Goal: Information Seeking & Learning: Check status

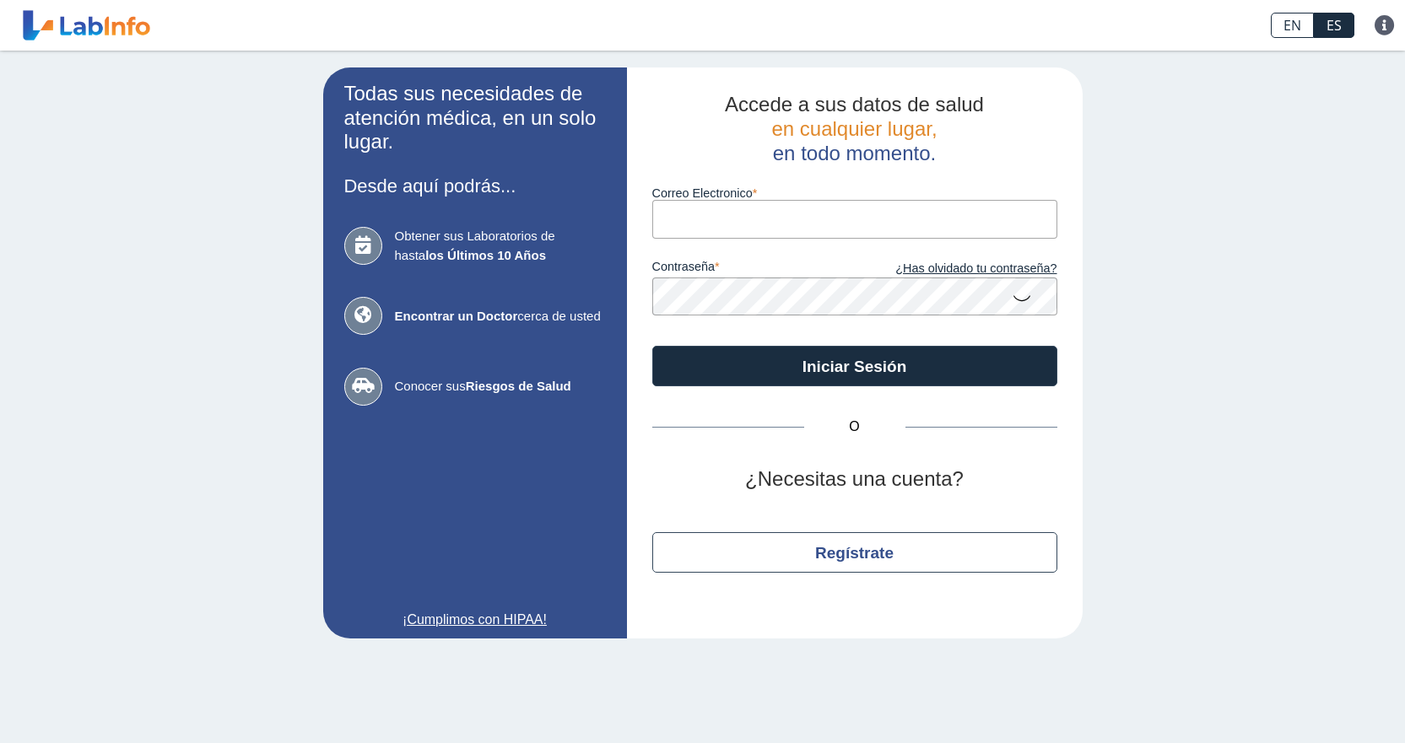
click at [705, 221] on input "Correo Electronico" at bounding box center [854, 219] width 405 height 38
type input "[EMAIL_ADDRESS][DOMAIN_NAME]"
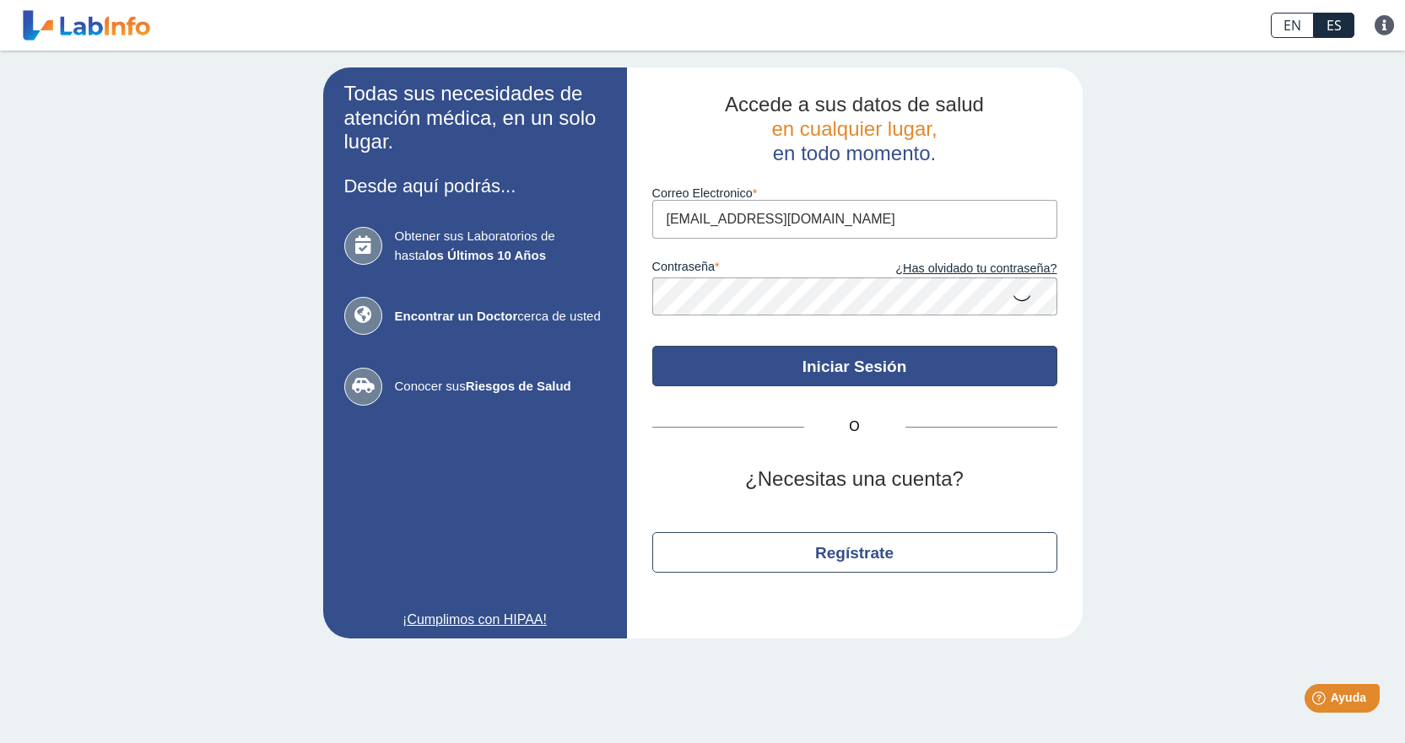
click at [837, 372] on button "Iniciar Sesión" at bounding box center [854, 366] width 405 height 40
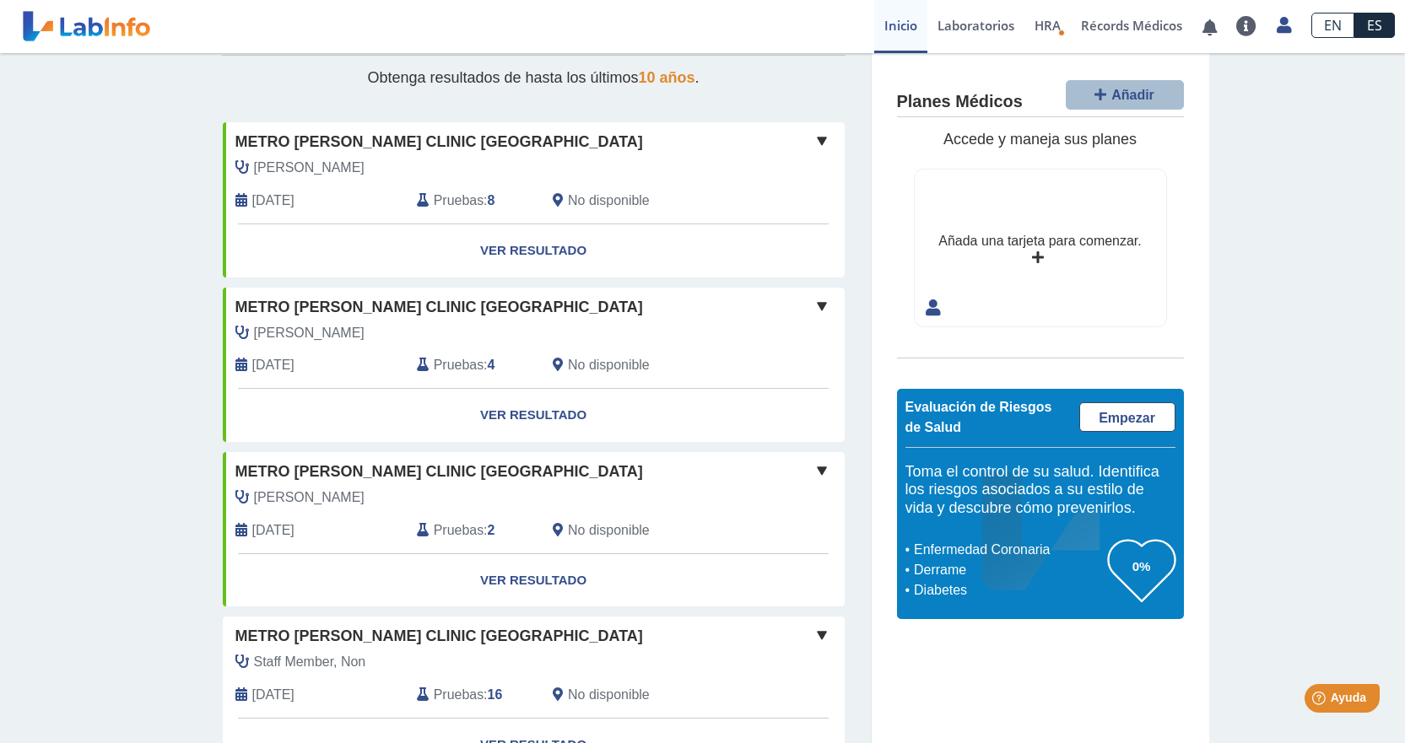
scroll to position [150, 0]
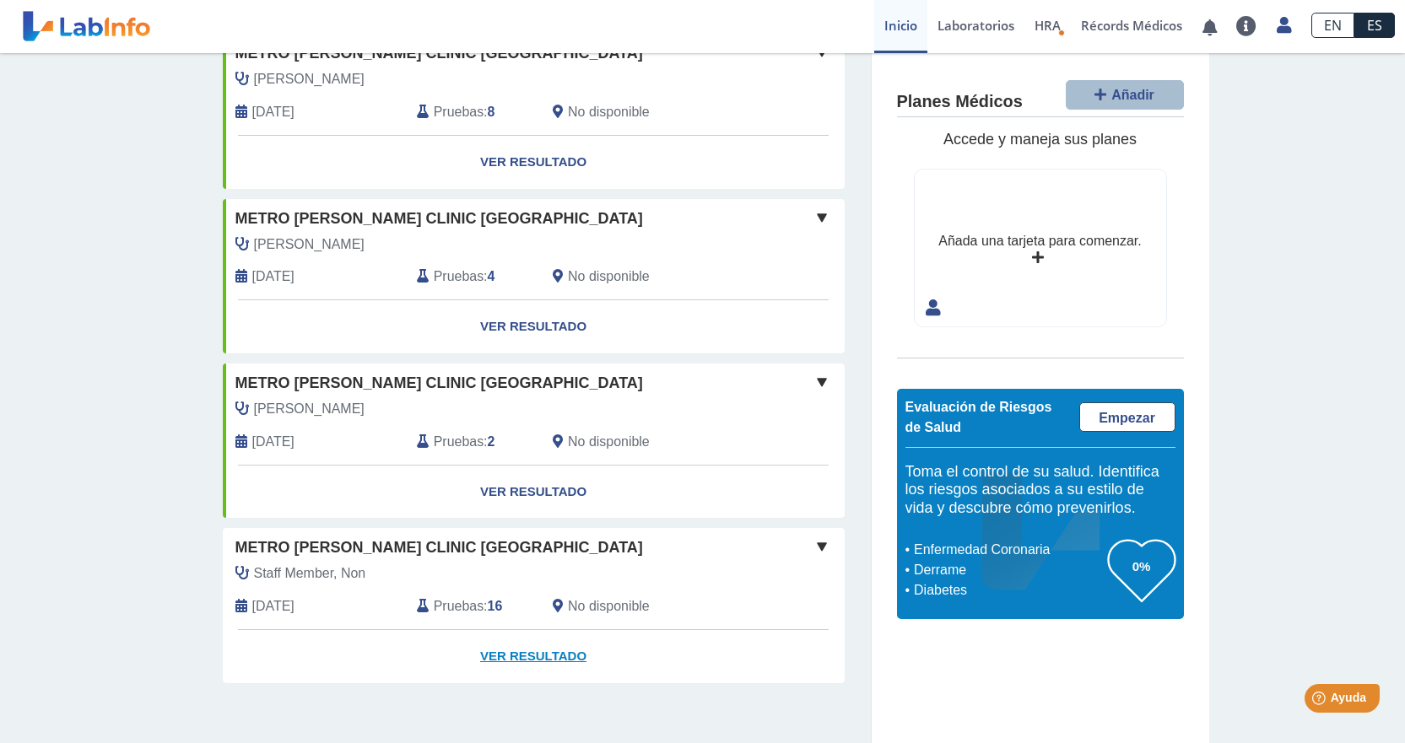
click at [535, 656] on link "Ver Resultado" at bounding box center [534, 656] width 622 height 53
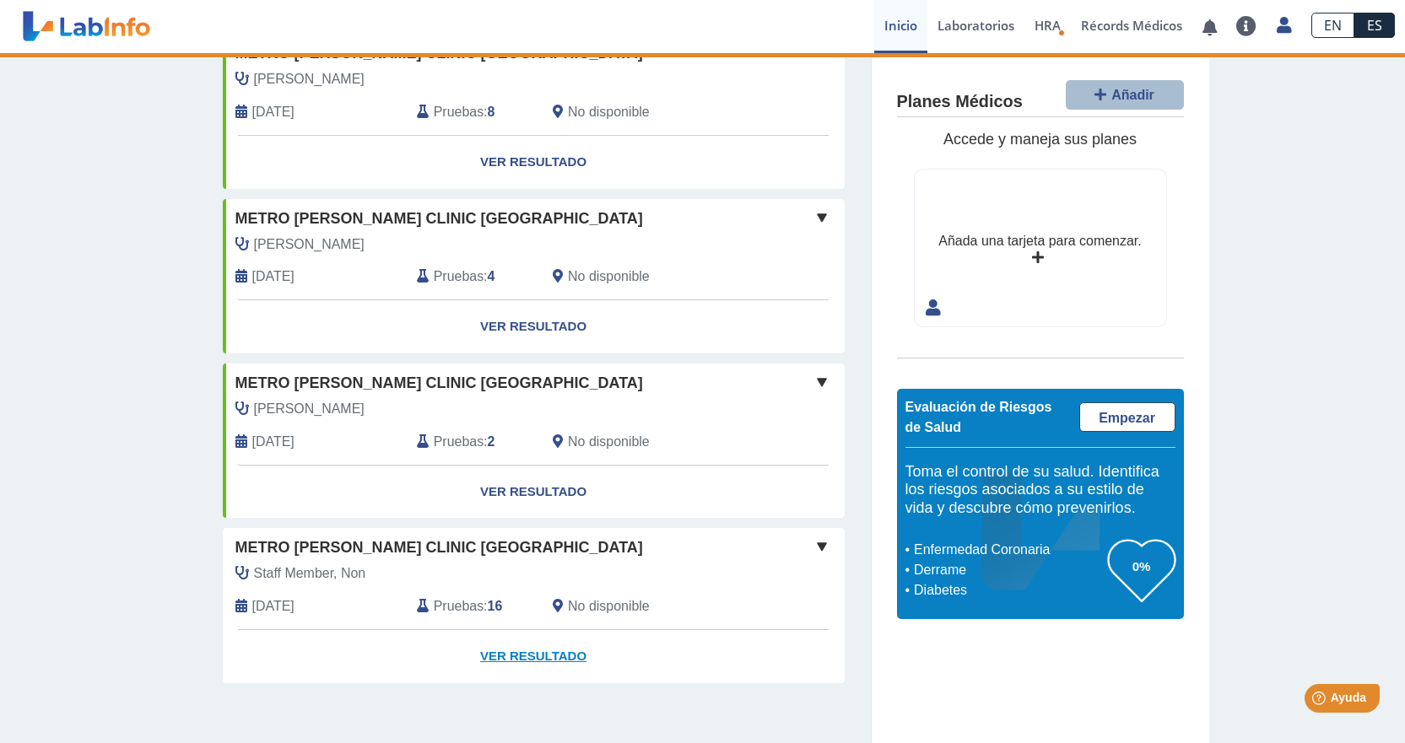
click at [566, 657] on link "Ver Resultado" at bounding box center [534, 656] width 622 height 53
click at [814, 542] on span at bounding box center [822, 547] width 20 height 20
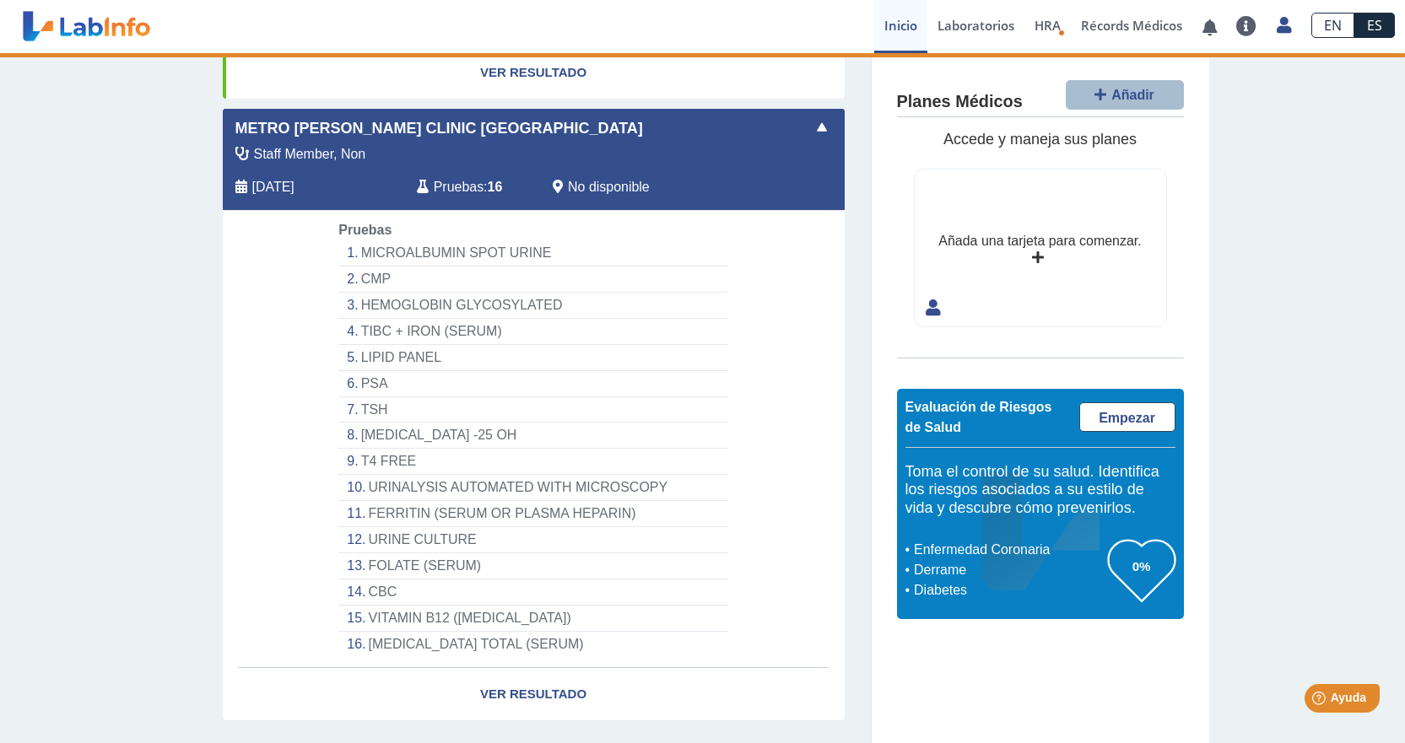
scroll to position [572, 0]
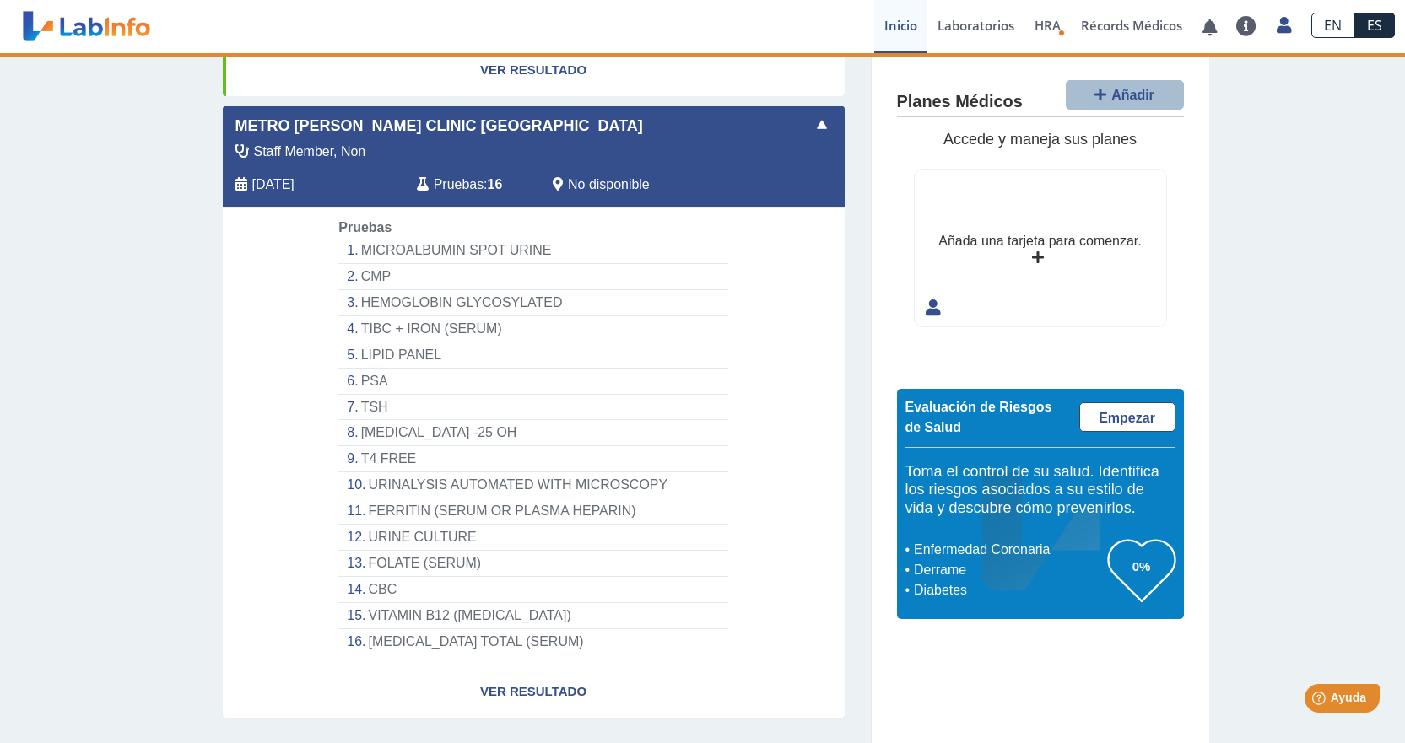
click at [358, 384] on li "PSA" at bounding box center [532, 382] width 389 height 26
click at [385, 380] on li "PSA" at bounding box center [532, 382] width 389 height 26
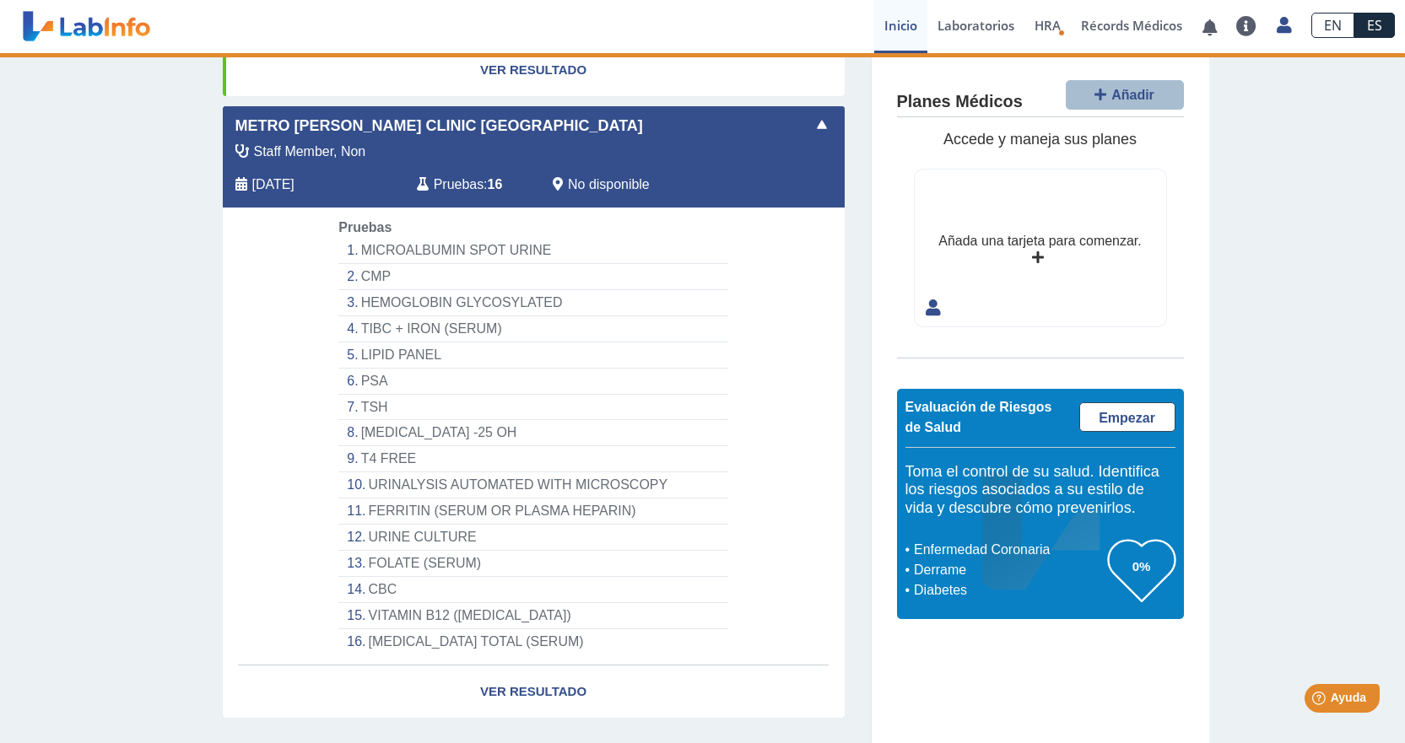
click at [385, 381] on li "PSA" at bounding box center [532, 382] width 389 height 26
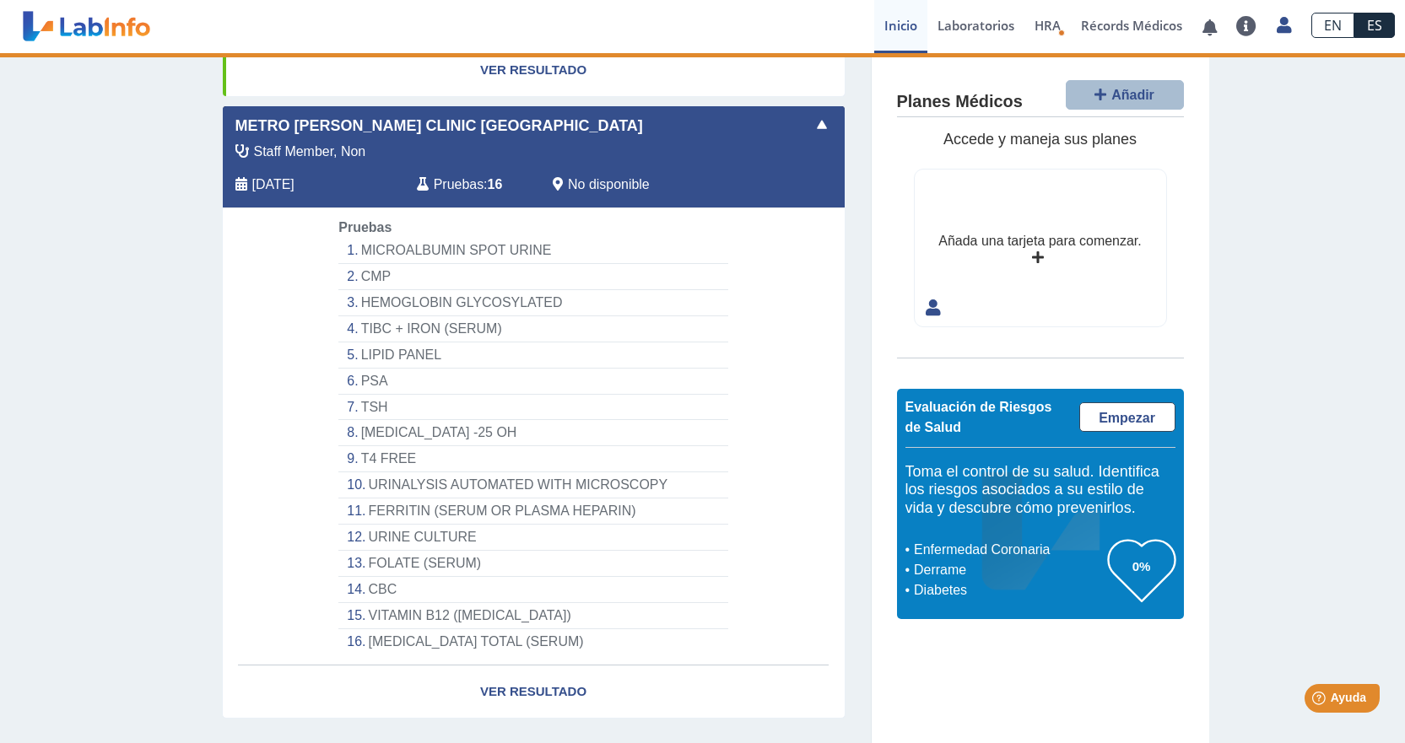
click at [383, 381] on li "PSA" at bounding box center [532, 382] width 389 height 26
click at [537, 688] on link "Ver Resultado" at bounding box center [534, 692] width 622 height 53
click at [535, 685] on link "Ver Resultado" at bounding box center [534, 692] width 622 height 53
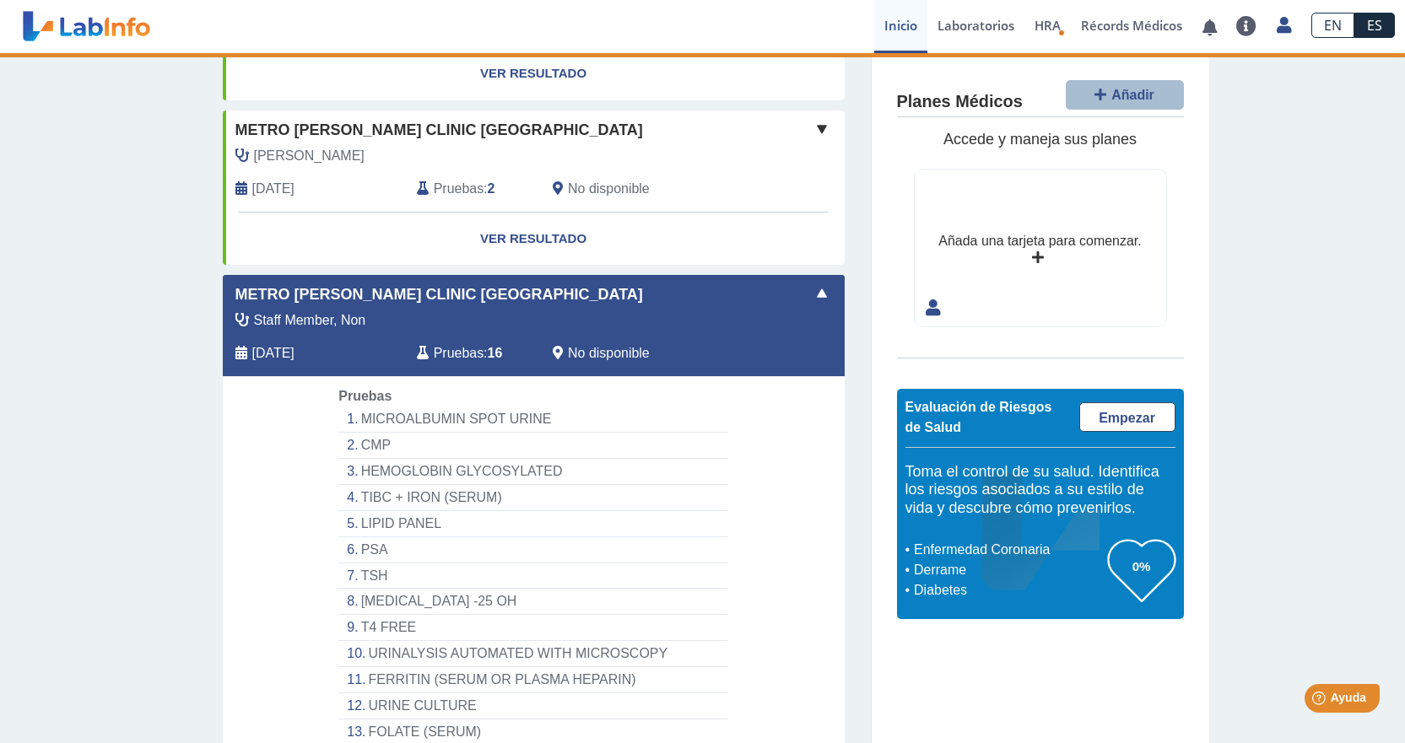
scroll to position [422, 0]
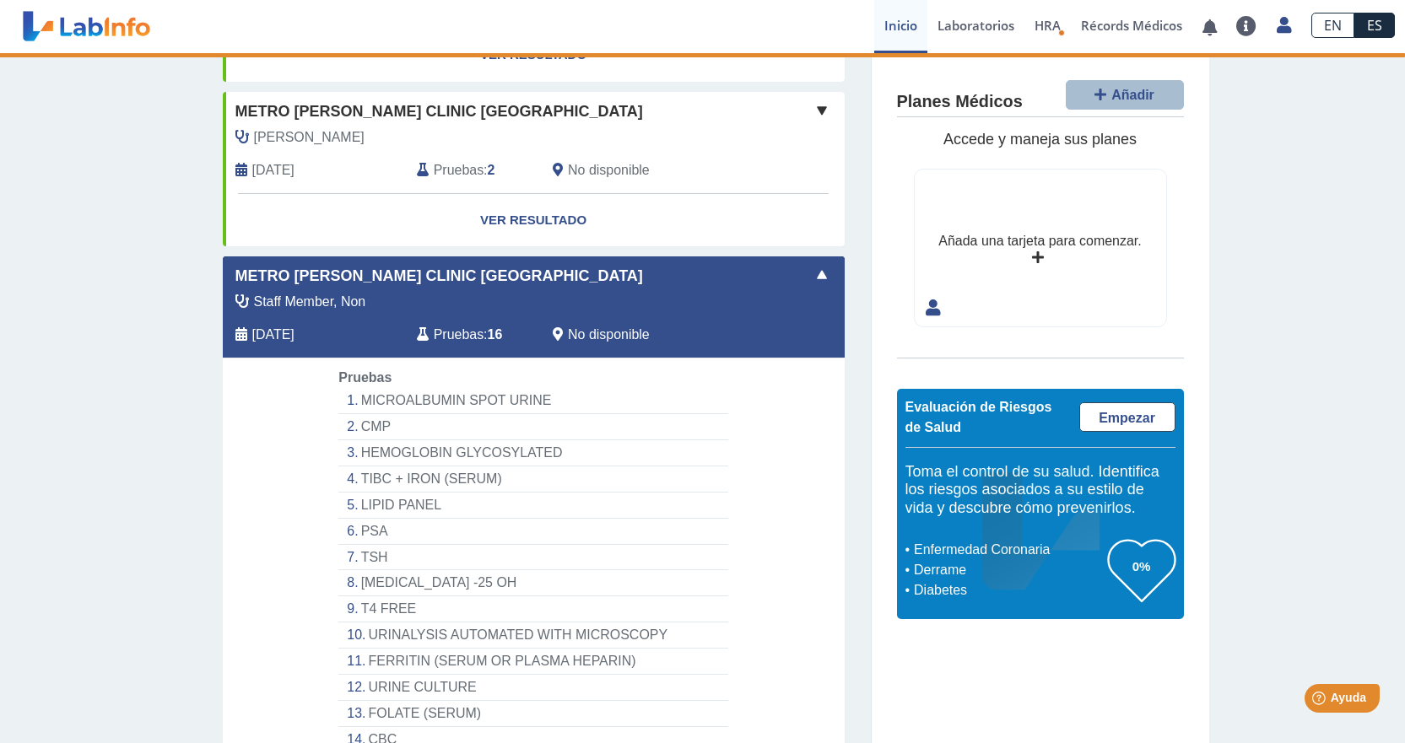
click at [450, 323] on div "Staff Member, Non [DATE] Pruebas : 16 No disponible" at bounding box center [495, 325] width 570 height 66
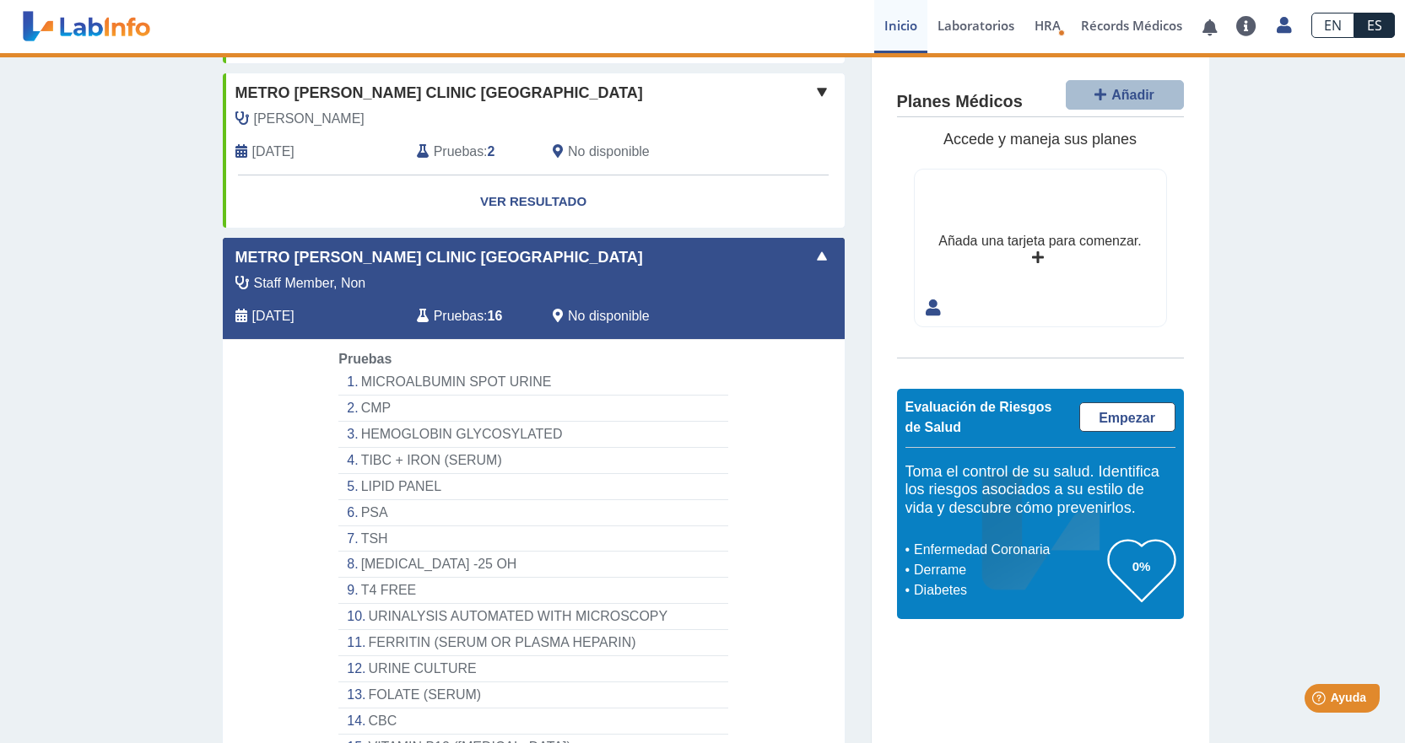
scroll to position [591, 0]
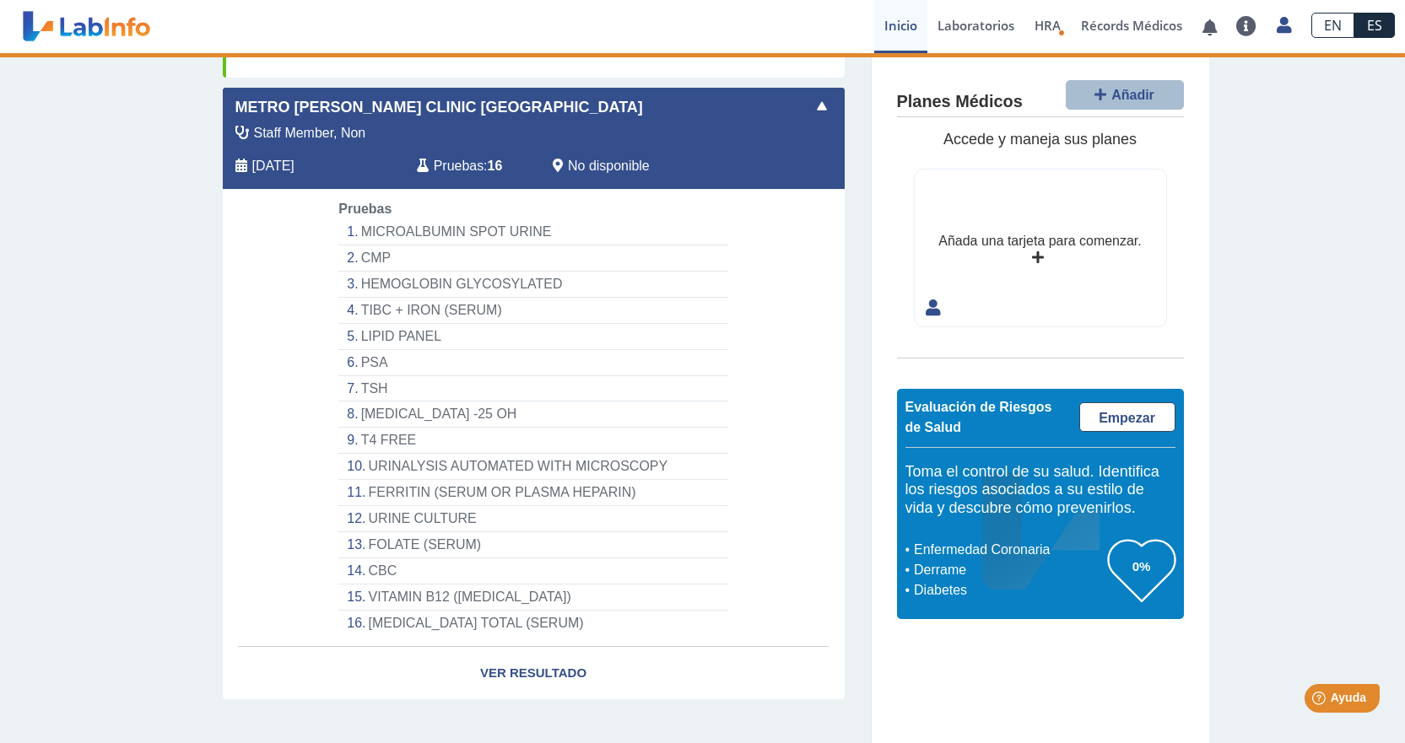
click at [390, 124] on div "Staff Member, Non" at bounding box center [495, 133] width 545 height 20
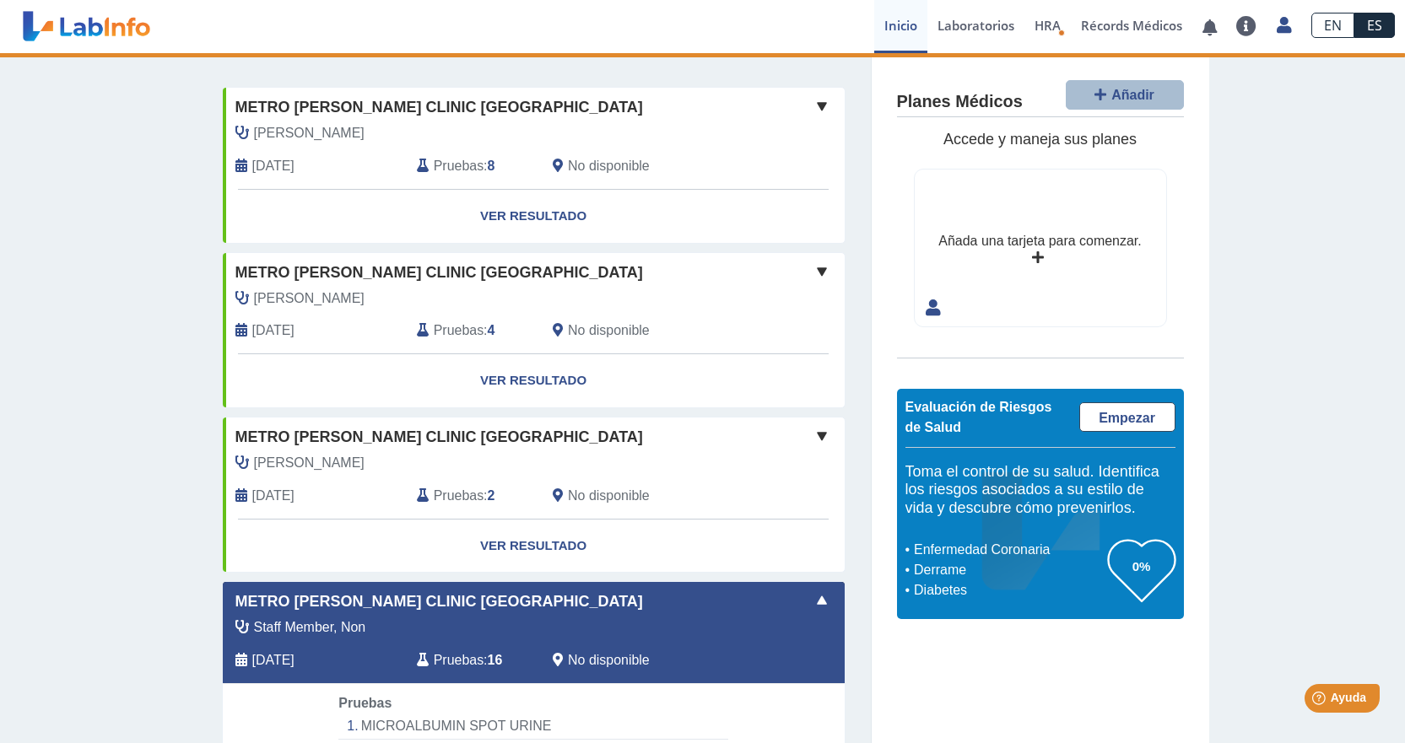
scroll to position [0, 0]
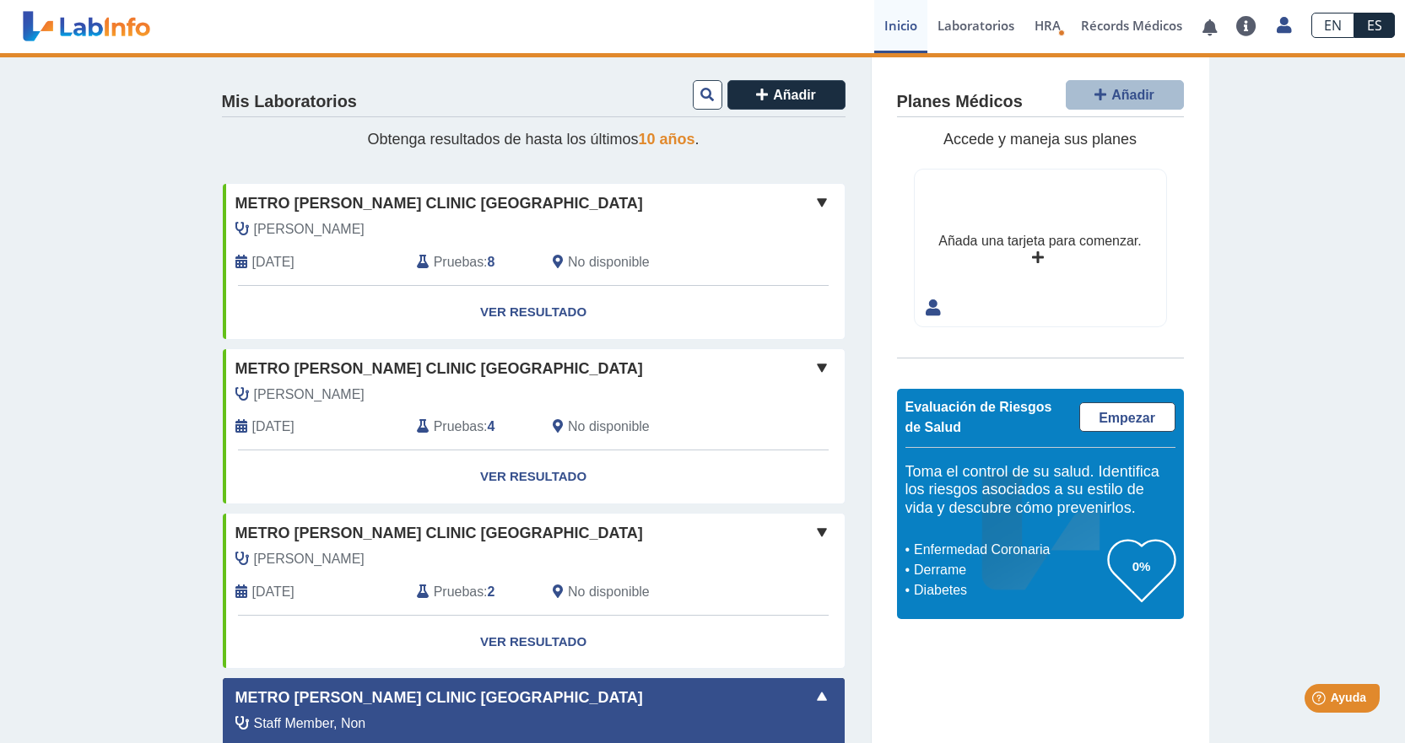
click at [518, 234] on div "[PERSON_NAME]" at bounding box center [495, 229] width 545 height 20
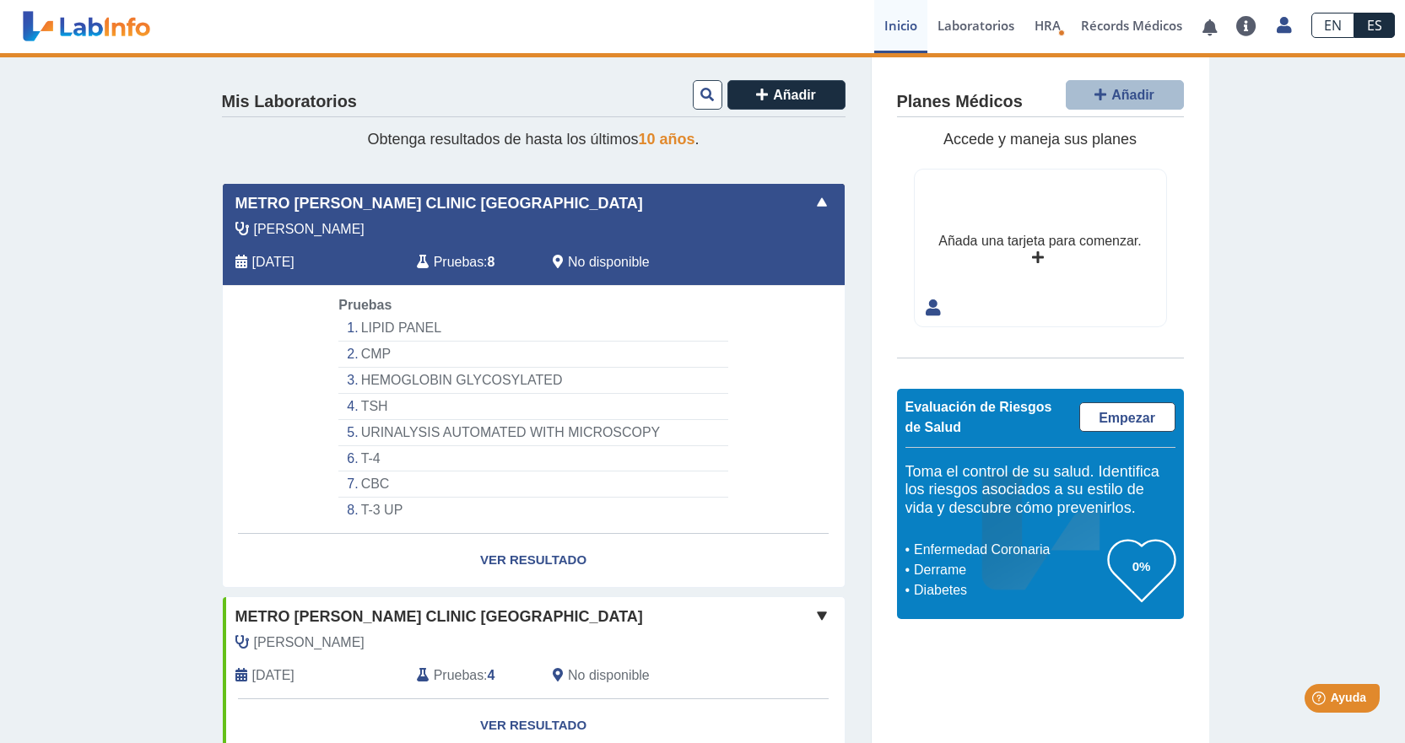
click at [518, 234] on div "[PERSON_NAME]" at bounding box center [495, 229] width 545 height 20
click at [438, 256] on span "Pruebas" at bounding box center [459, 262] width 50 height 20
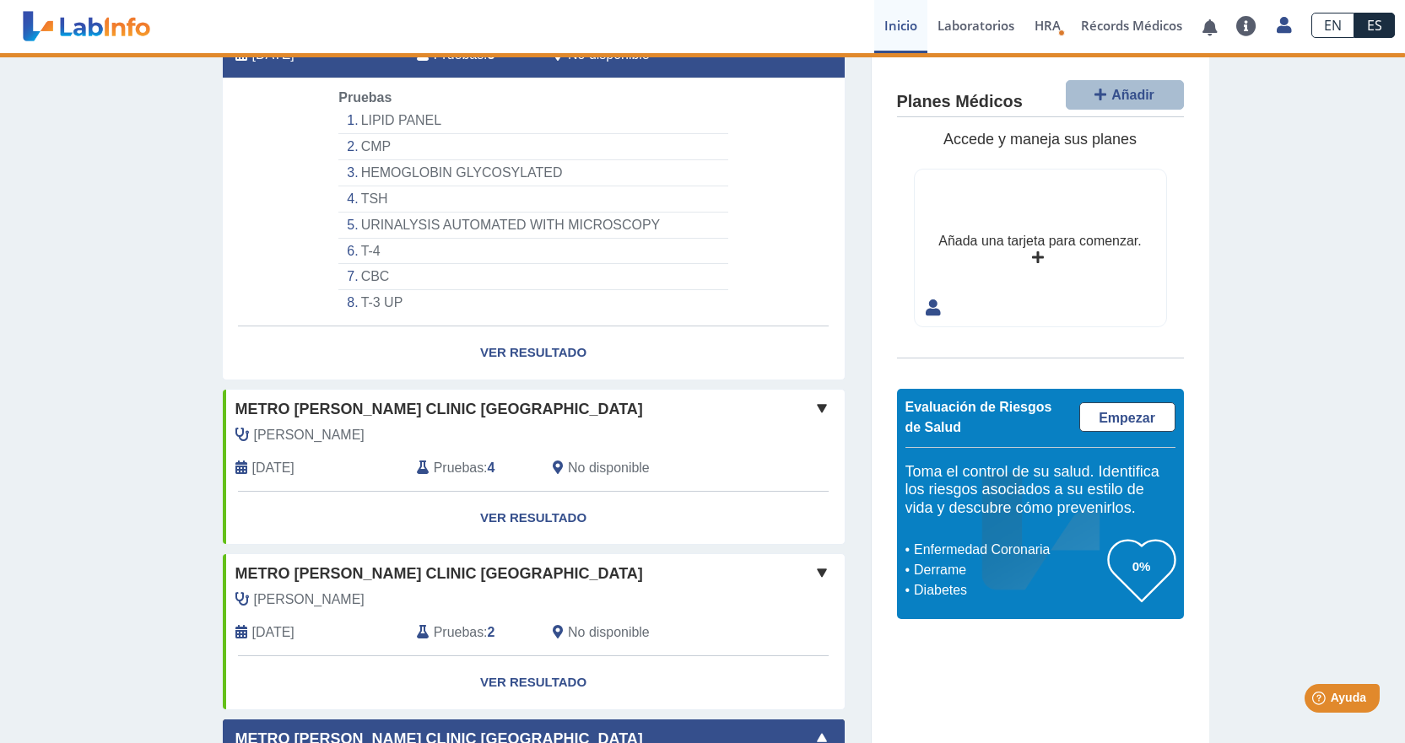
scroll to position [253, 0]
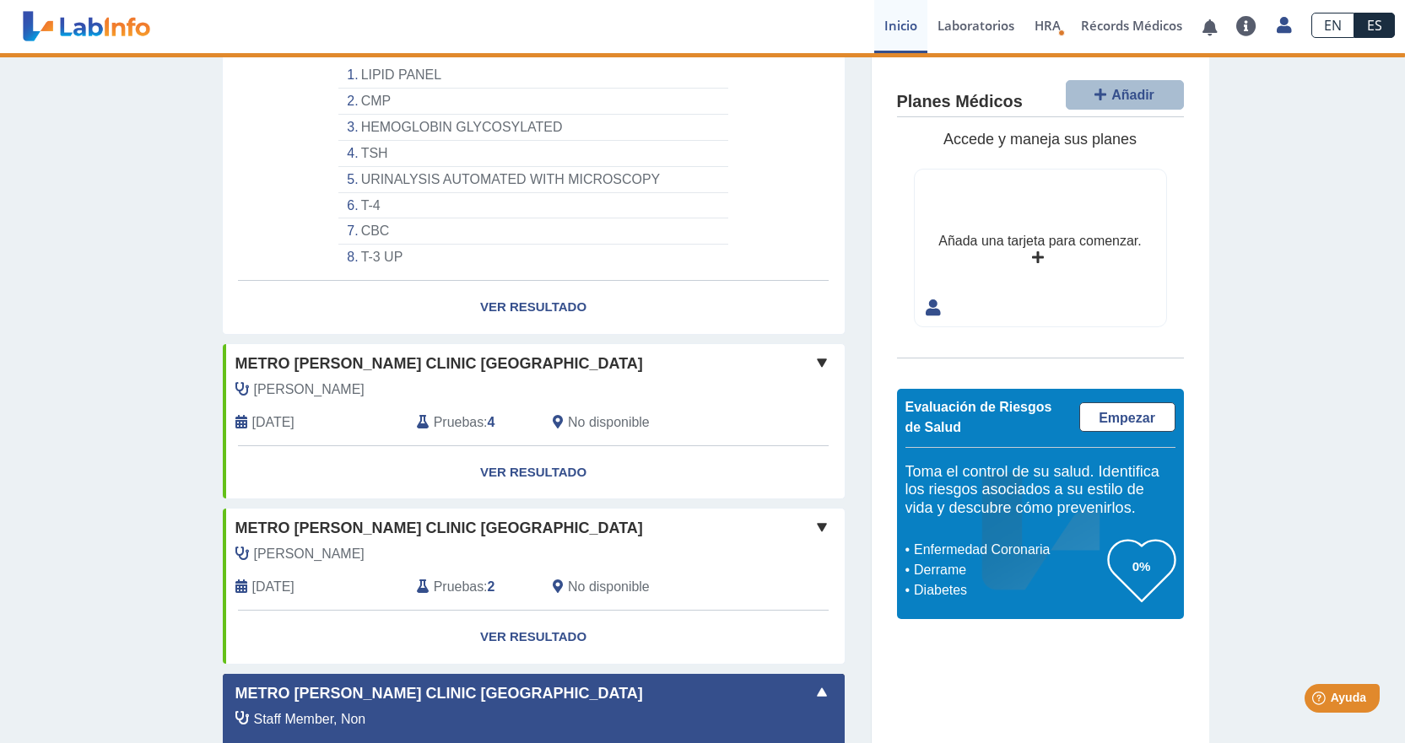
click at [943, 107] on h4 "Planes Médicos" at bounding box center [960, 102] width 126 height 20
click at [982, 26] on link "Laboratorios" at bounding box center [975, 26] width 97 height 53
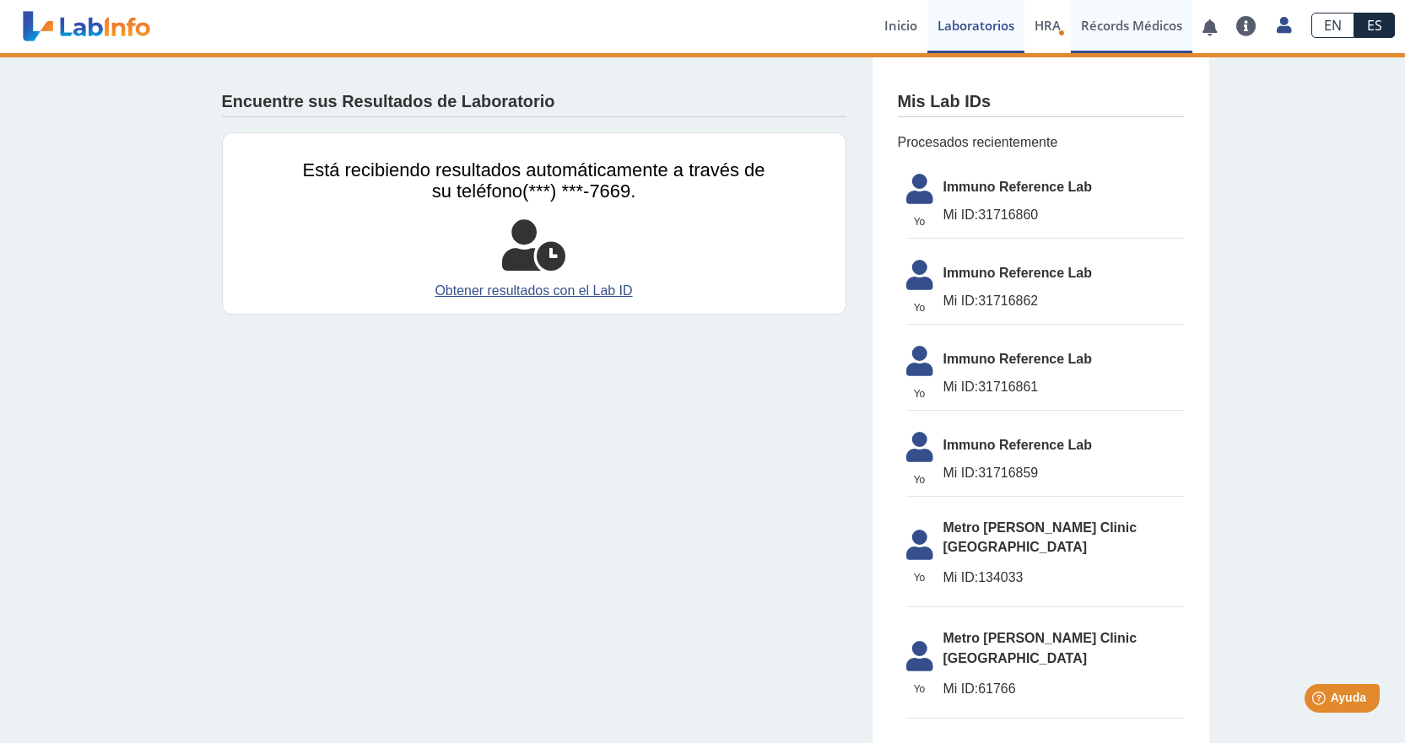
click at [1125, 27] on link "Récords Médicos" at bounding box center [1131, 26] width 121 height 53
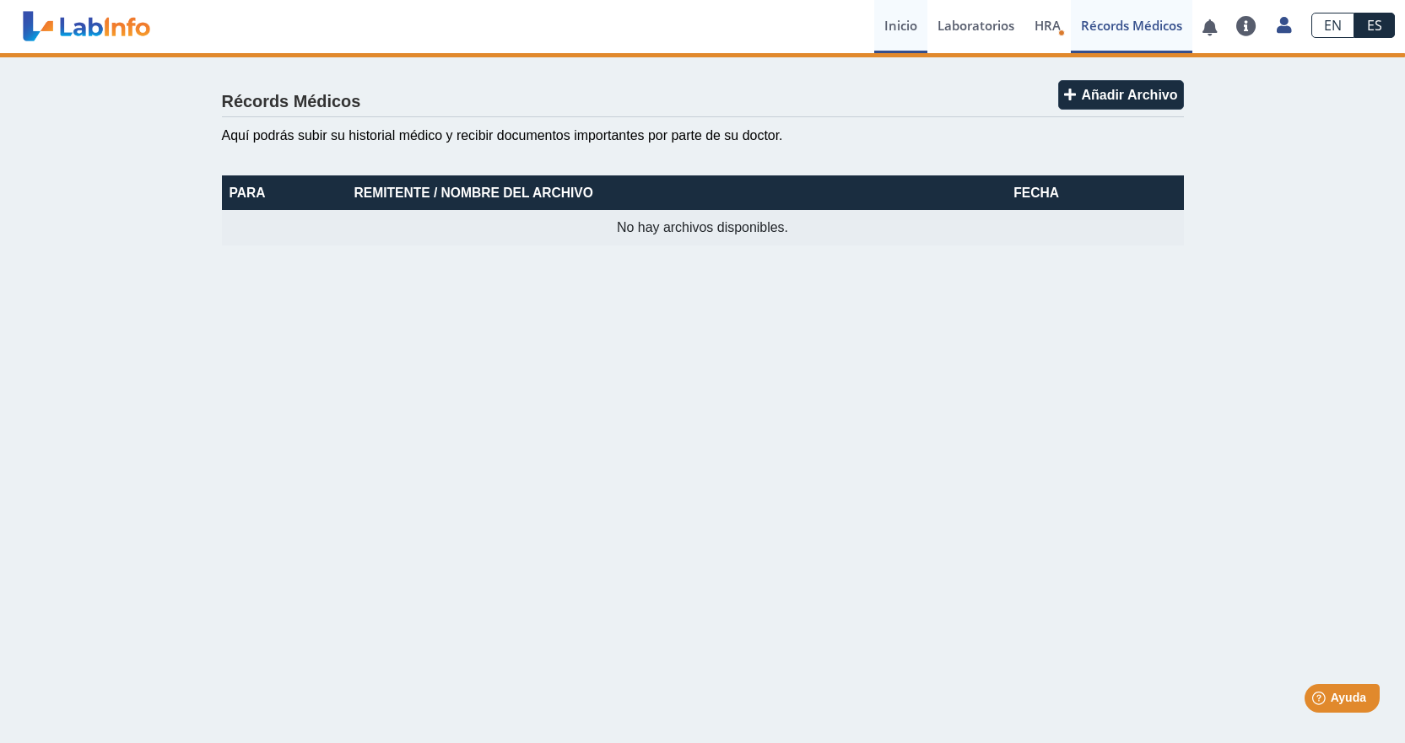
click at [903, 30] on link "Inicio" at bounding box center [900, 26] width 53 height 53
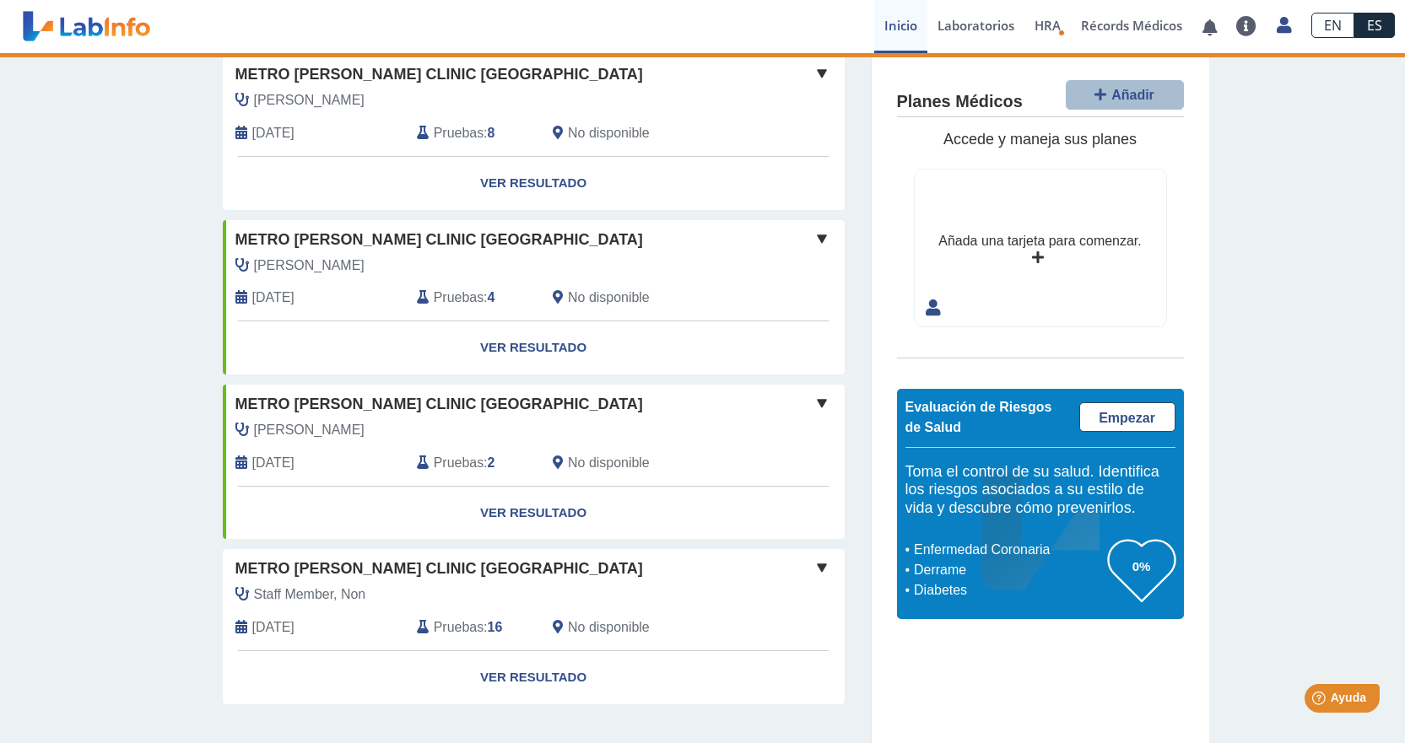
scroll to position [150, 0]
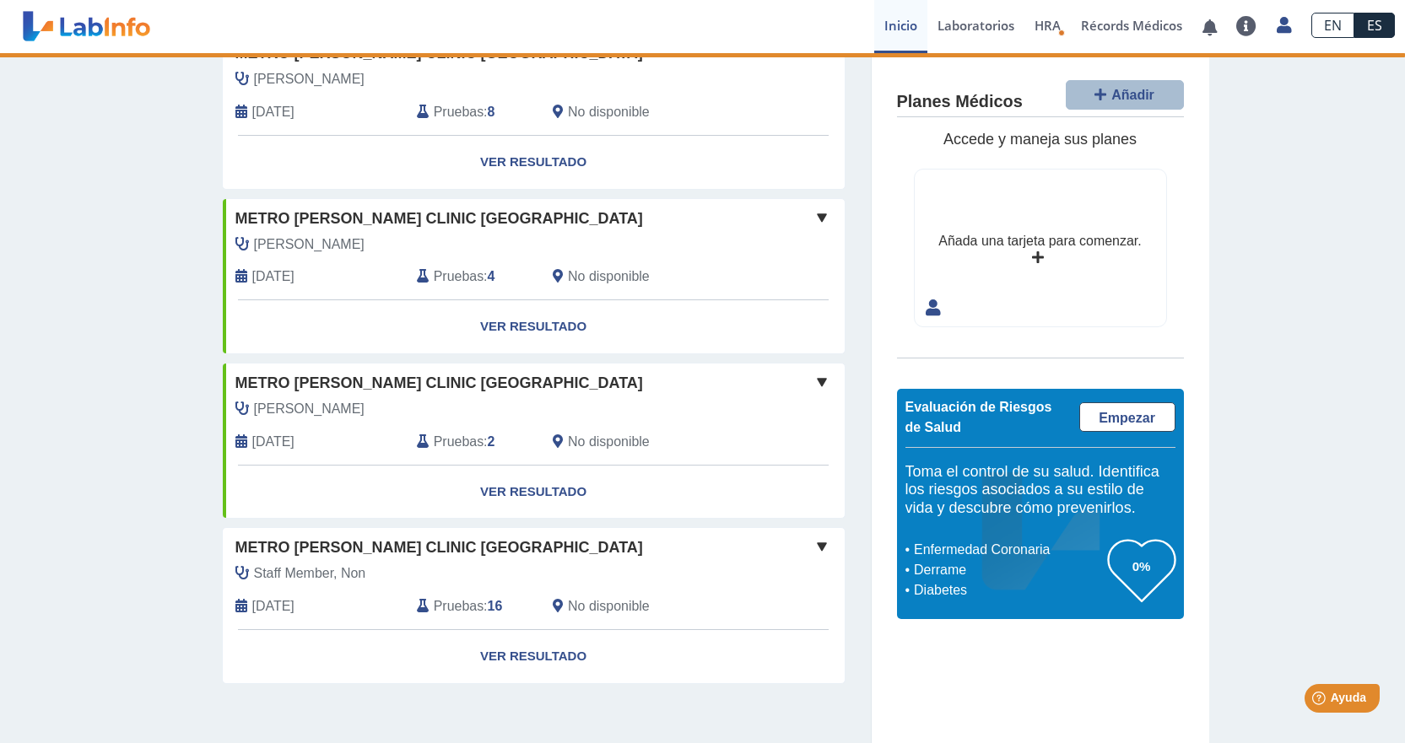
click at [346, 577] on span "Staff Member, Non" at bounding box center [310, 574] width 112 height 20
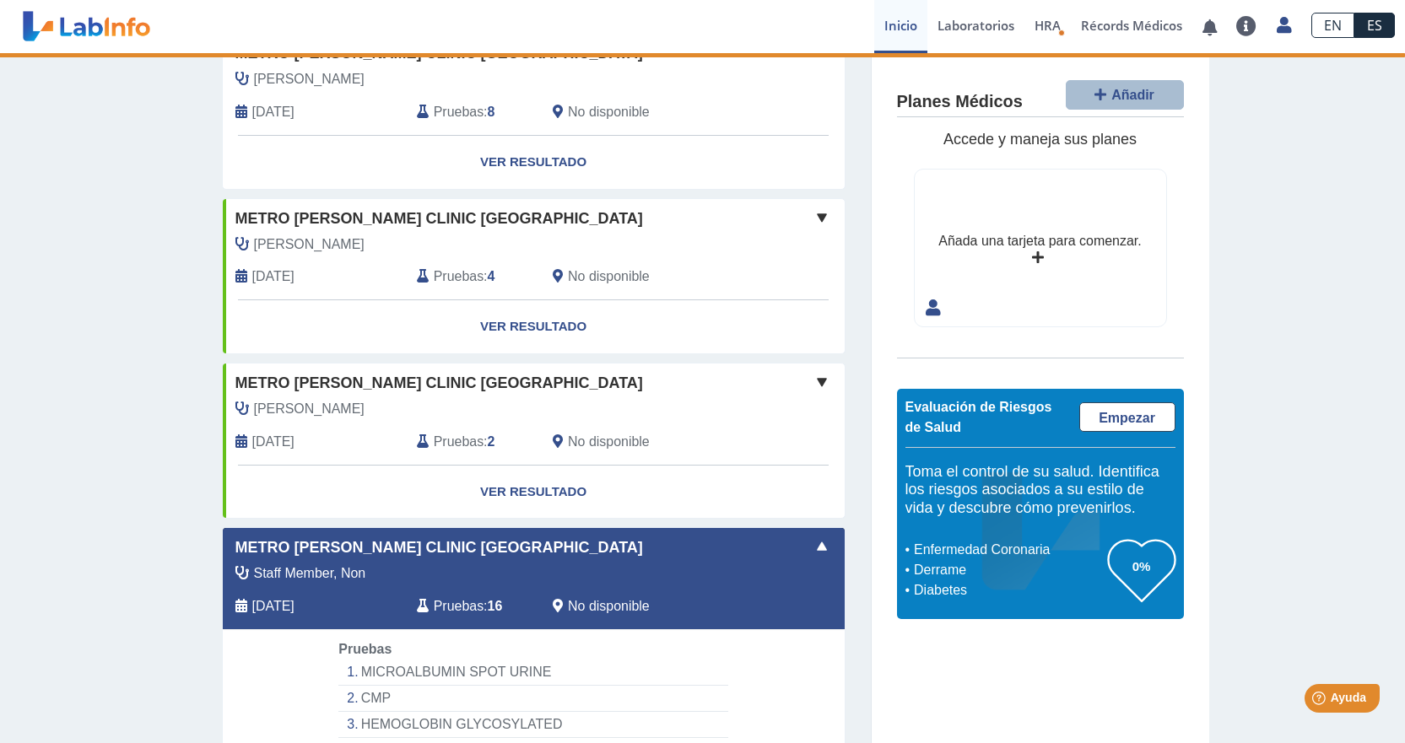
click at [346, 577] on span "Staff Member, Non" at bounding box center [310, 574] width 112 height 20
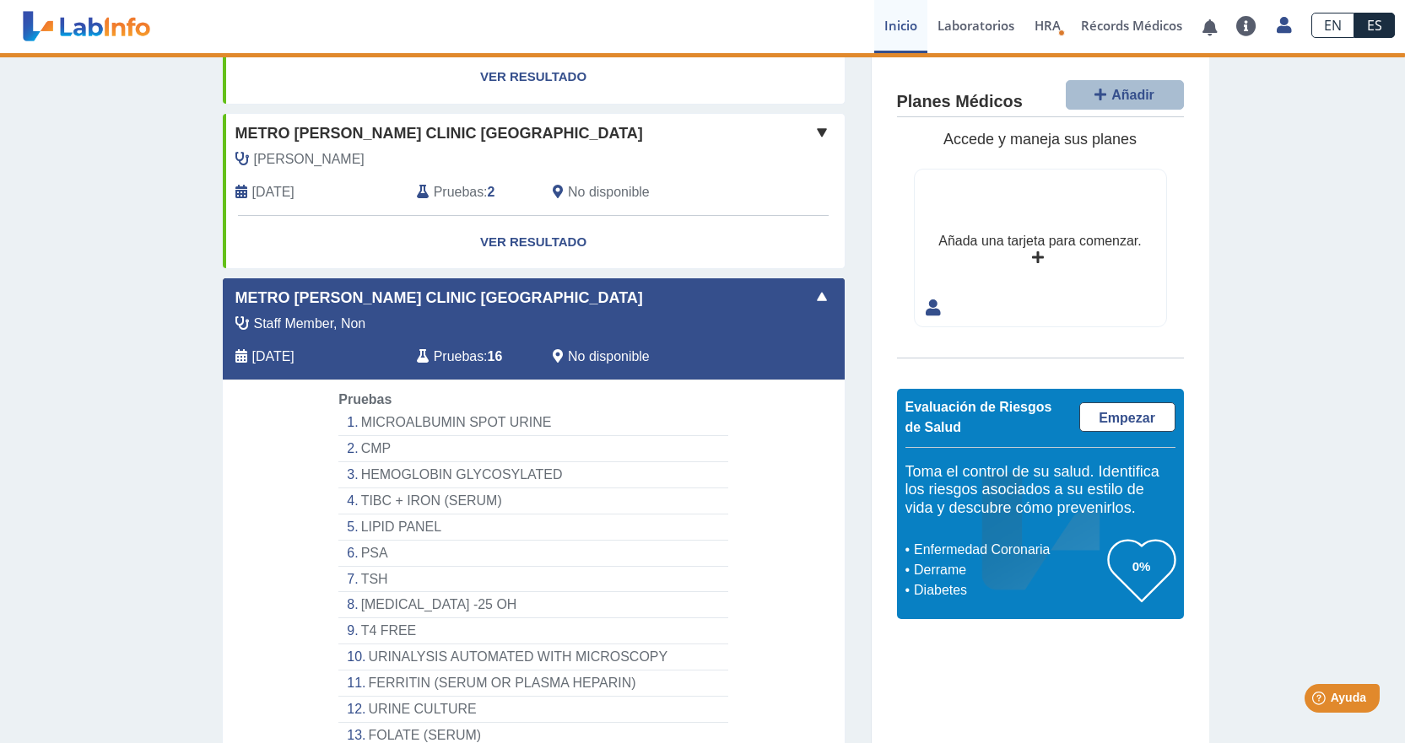
scroll to position [488, 0]
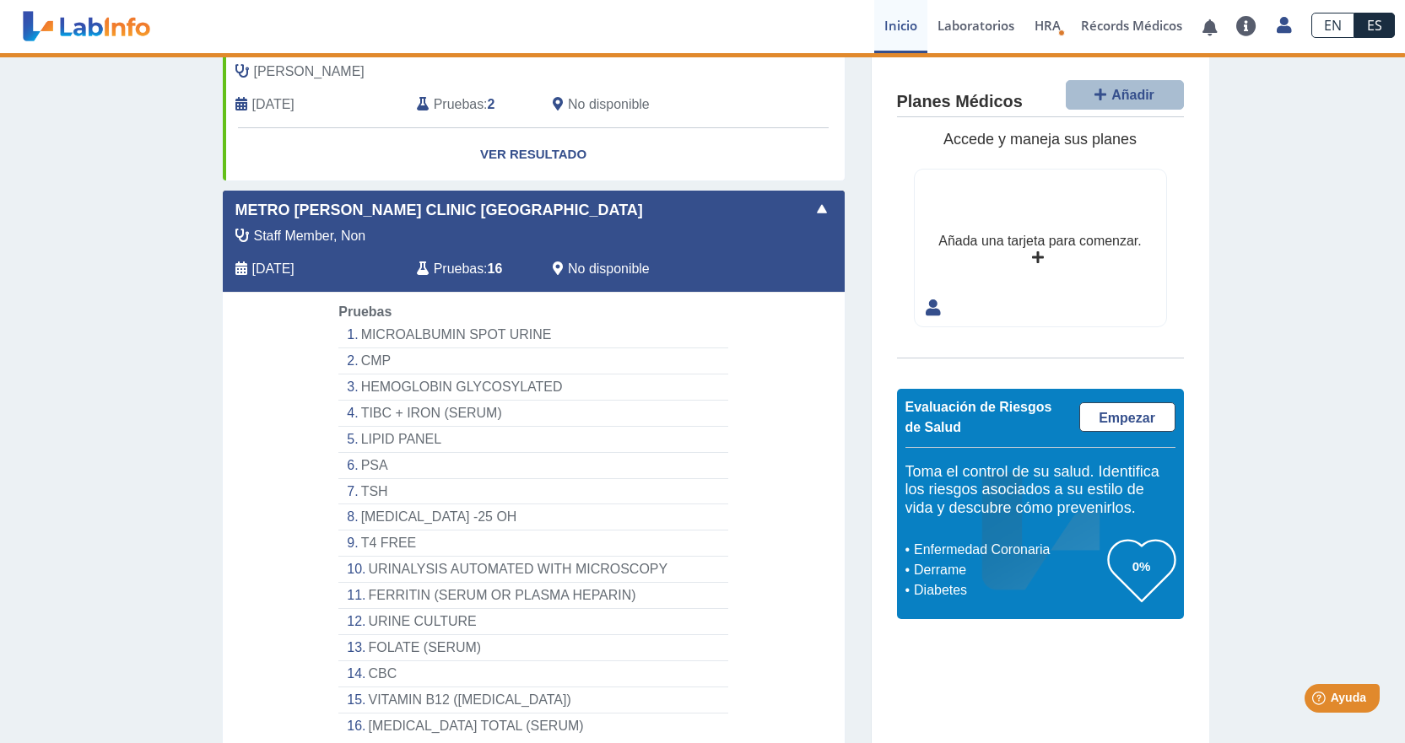
click at [382, 467] on li "PSA" at bounding box center [532, 466] width 389 height 26
click at [375, 464] on li "PSA" at bounding box center [532, 466] width 389 height 26
click at [338, 461] on li "PSA" at bounding box center [532, 466] width 389 height 26
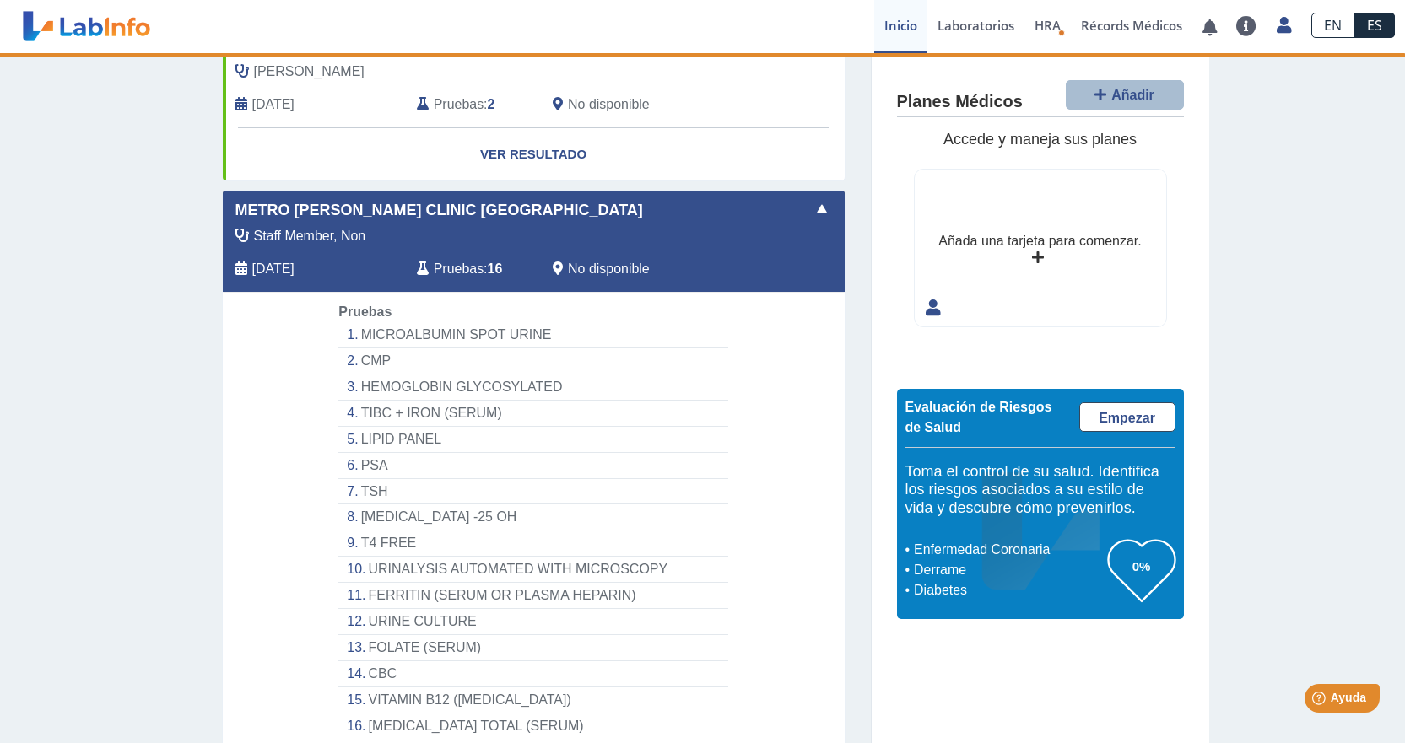
click at [338, 461] on li "PSA" at bounding box center [532, 466] width 389 height 26
click at [586, 503] on li "TSH" at bounding box center [532, 492] width 389 height 26
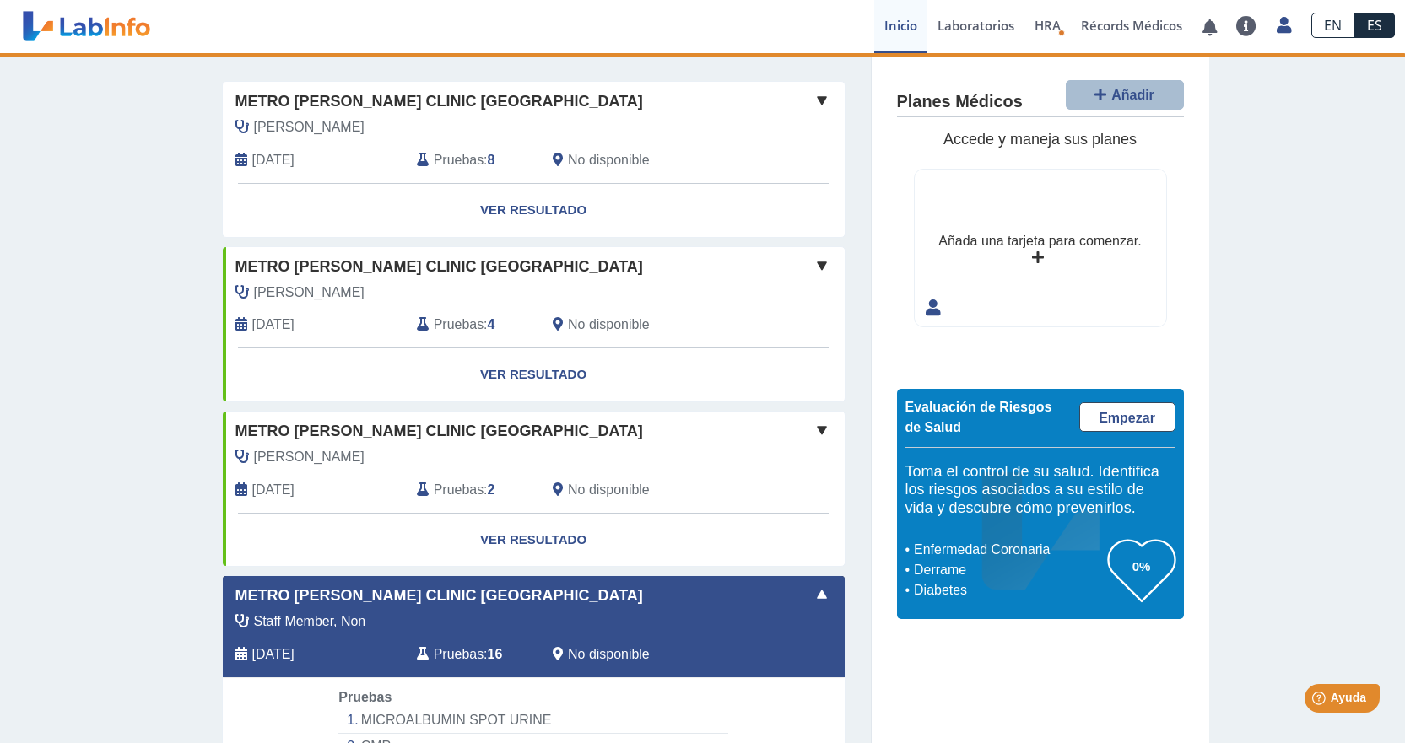
scroll to position [101, 0]
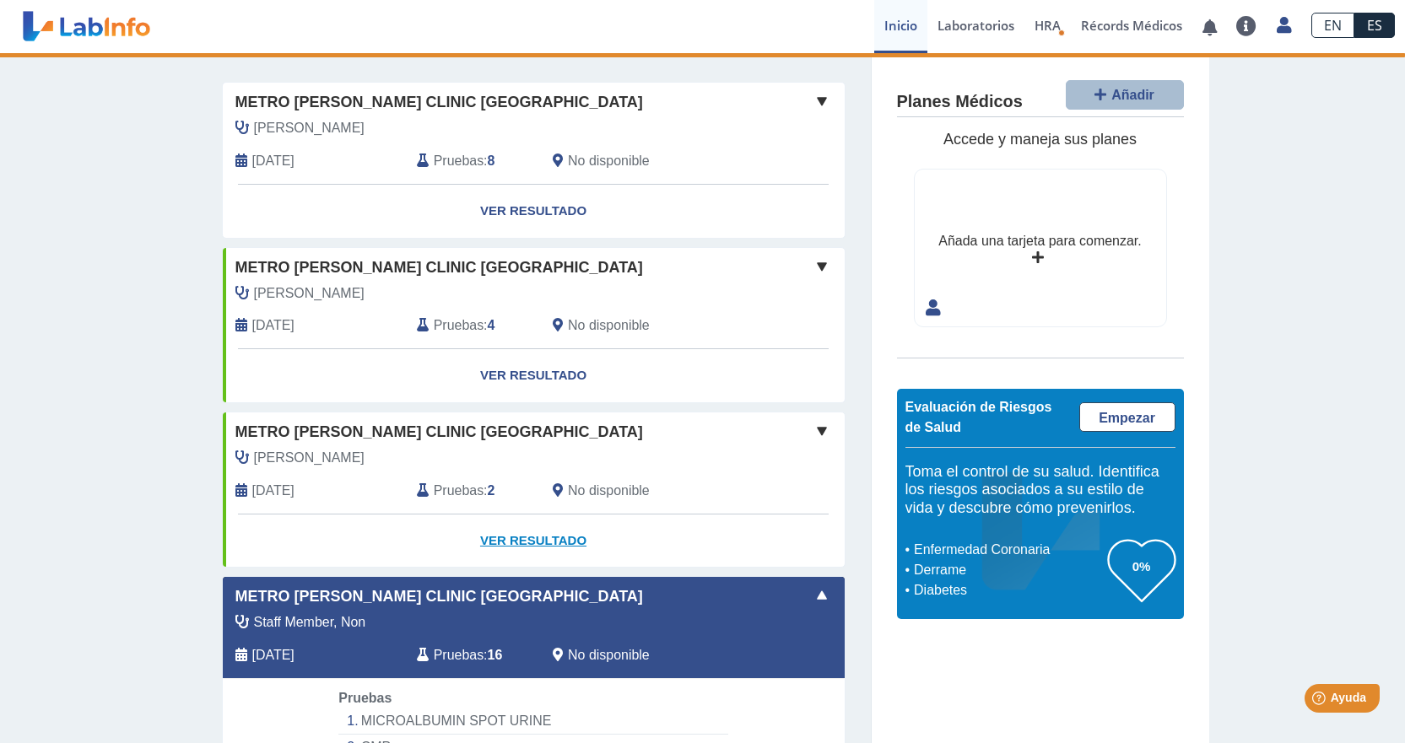
click at [567, 539] on link "Ver Resultado" at bounding box center [534, 541] width 622 height 53
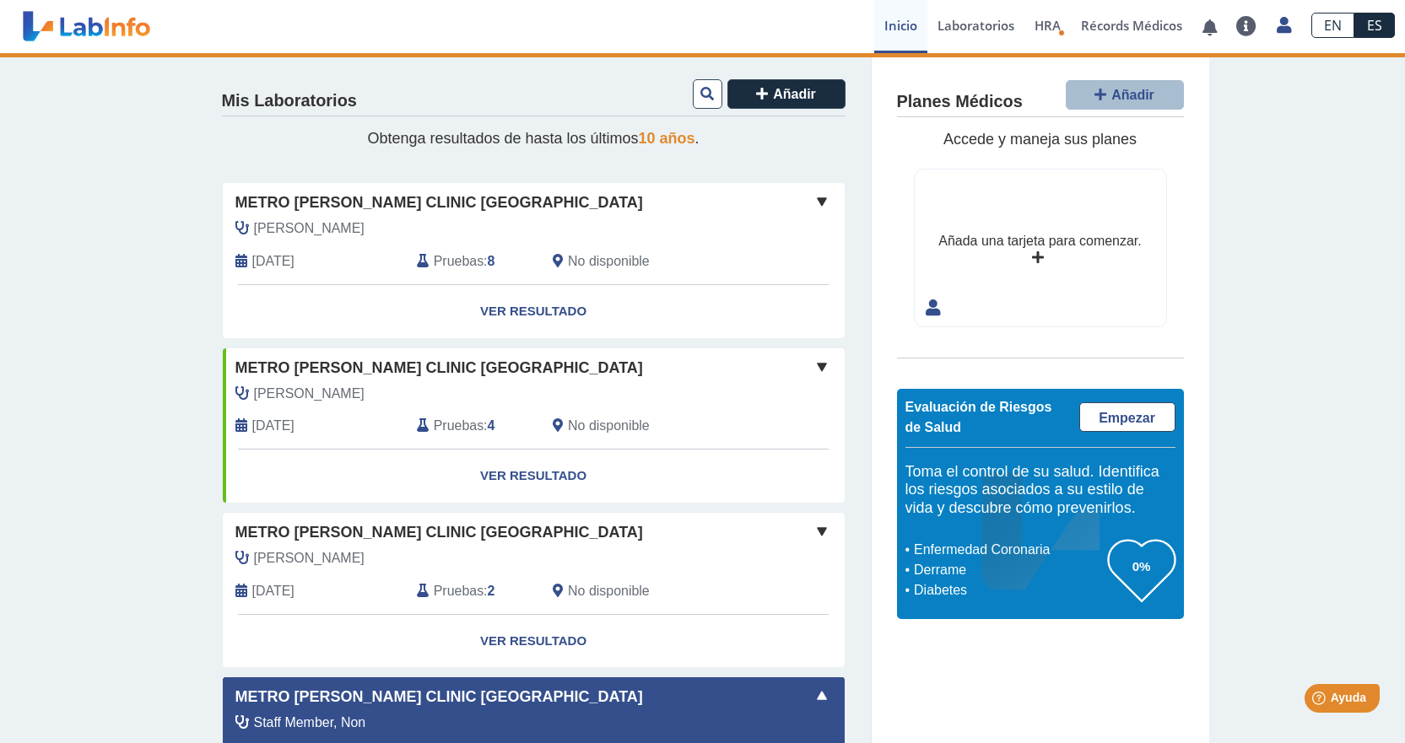
scroll to position [0, 0]
click at [1050, 34] on link "HRA Evaluación de Riesgos de Salud" at bounding box center [1047, 26] width 46 height 53
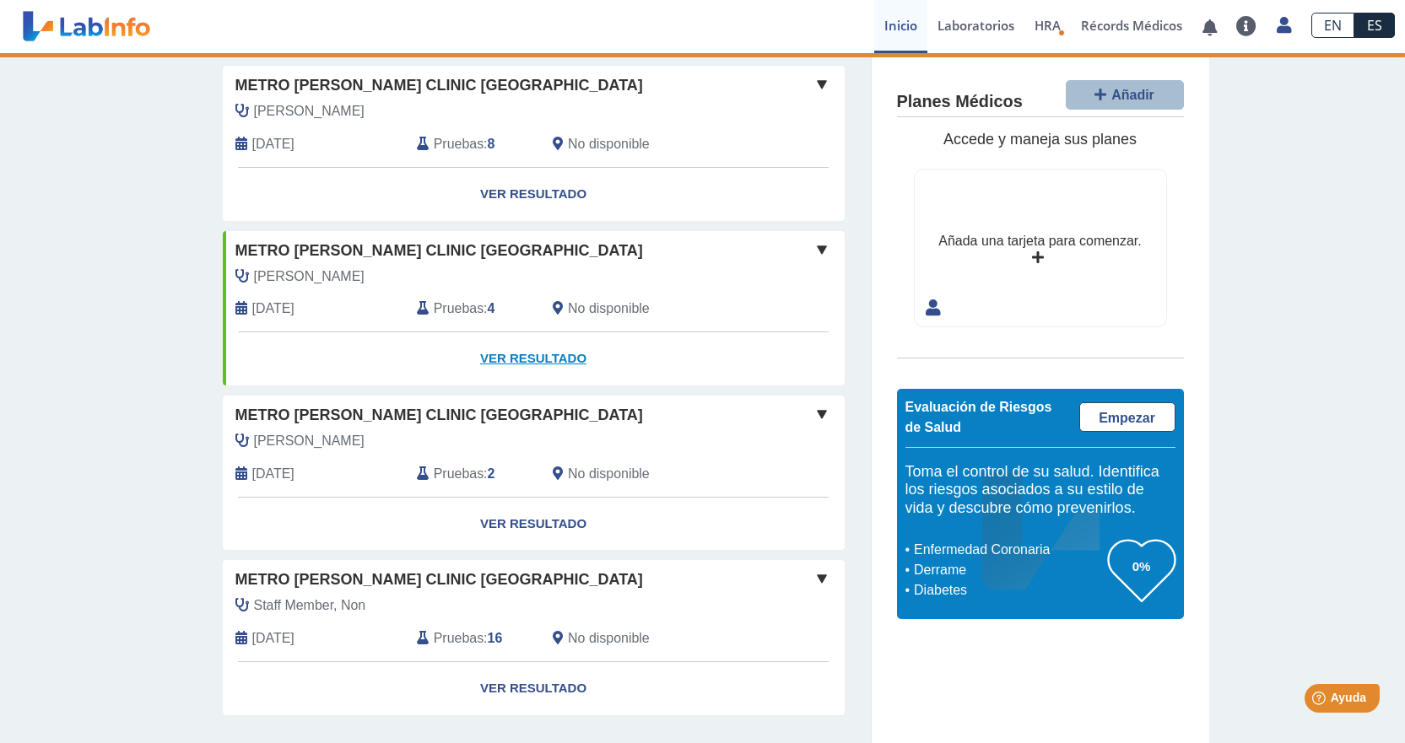
scroll to position [150, 0]
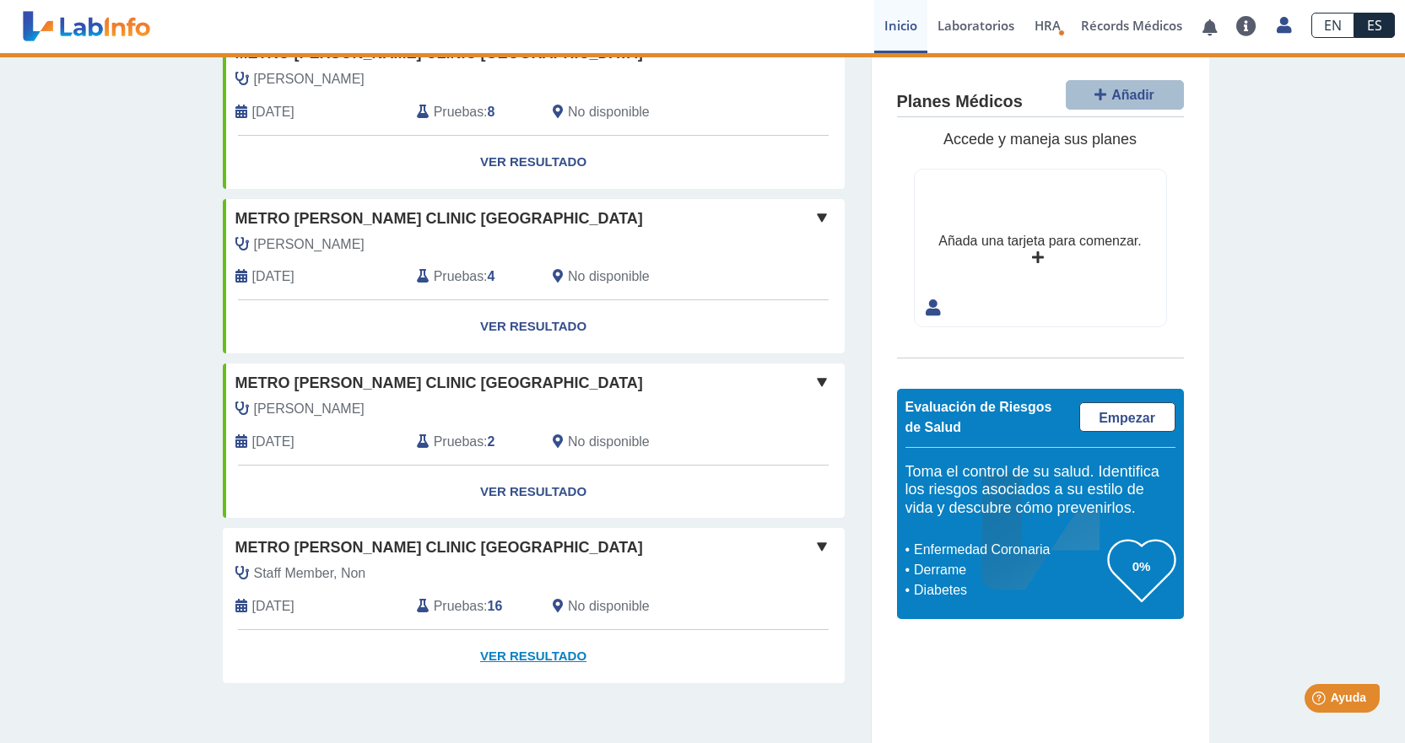
click at [500, 656] on link "Ver Resultado" at bounding box center [534, 656] width 622 height 53
click at [502, 655] on link "Ver Resultado" at bounding box center [534, 656] width 622 height 53
click at [503, 650] on link "Ver Resultado" at bounding box center [534, 656] width 622 height 53
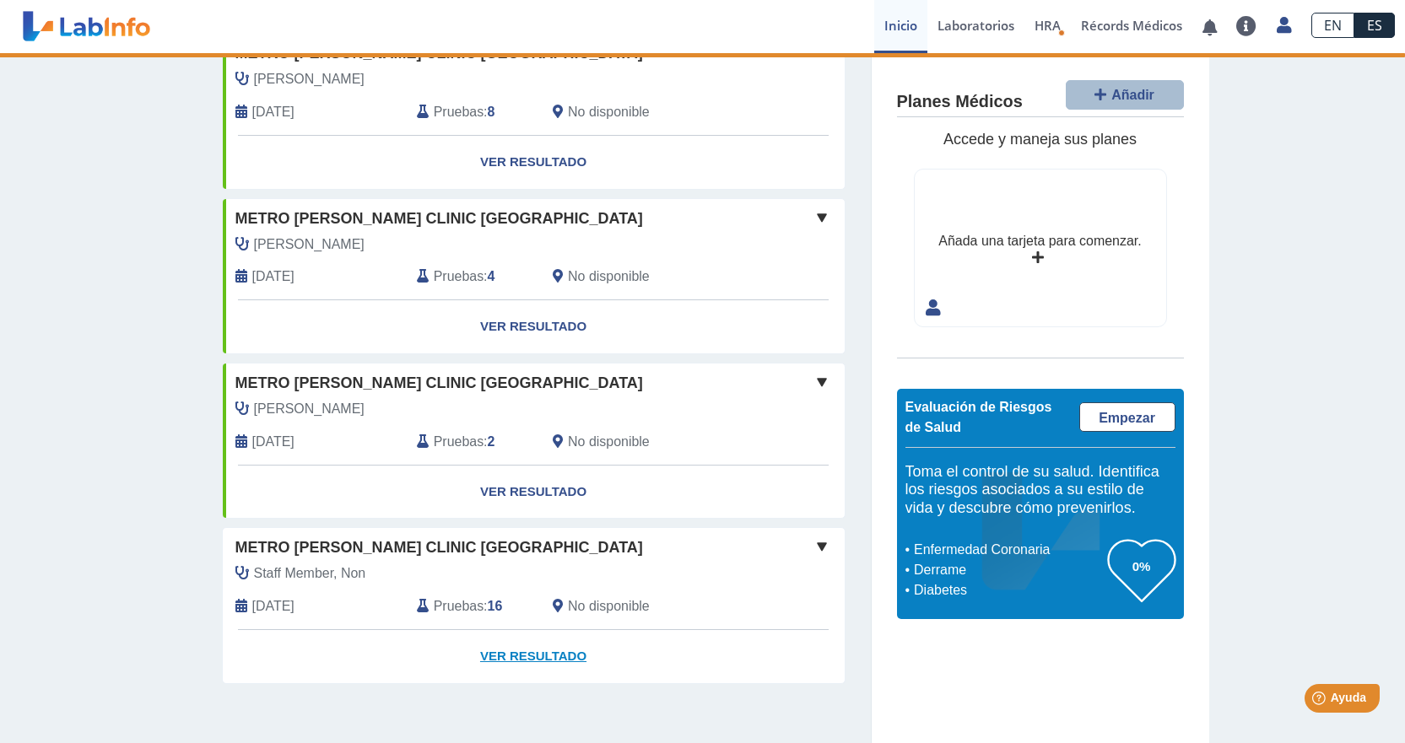
click at [503, 650] on link "Ver Resultado" at bounding box center [534, 656] width 622 height 53
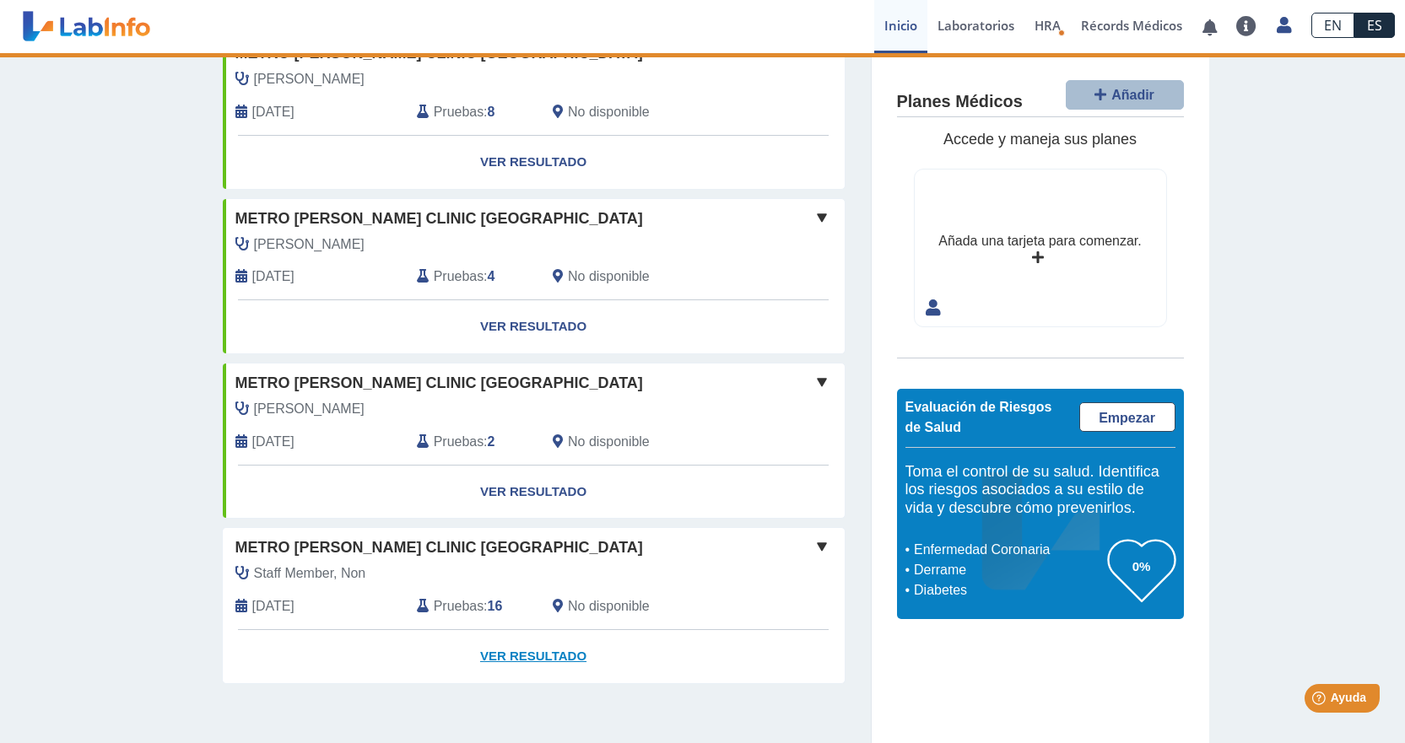
click at [504, 649] on link "Ver Resultado" at bounding box center [534, 656] width 622 height 53
click at [505, 648] on link "Ver Resultado" at bounding box center [534, 656] width 622 height 53
click at [505, 647] on link "Ver Resultado" at bounding box center [534, 656] width 622 height 53
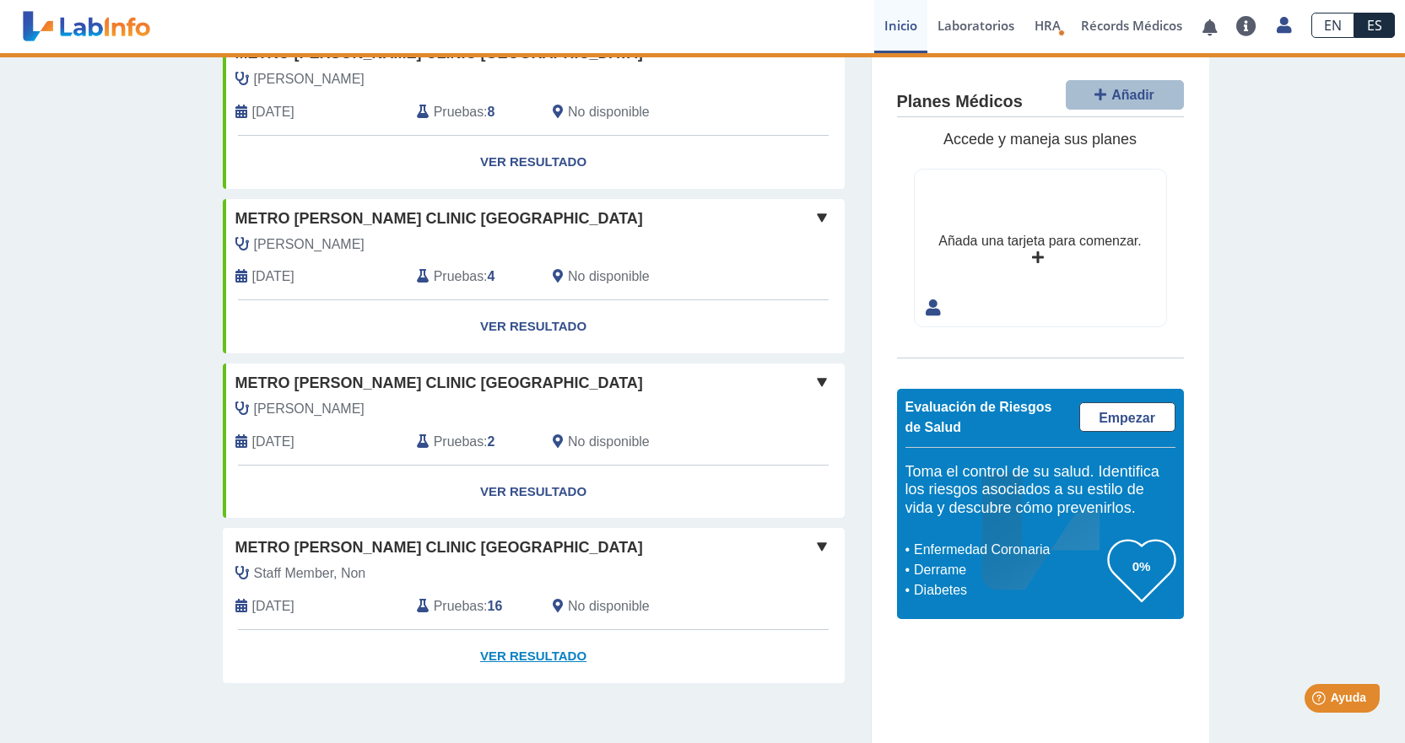
click at [505, 647] on link "Ver Resultado" at bounding box center [534, 656] width 622 height 53
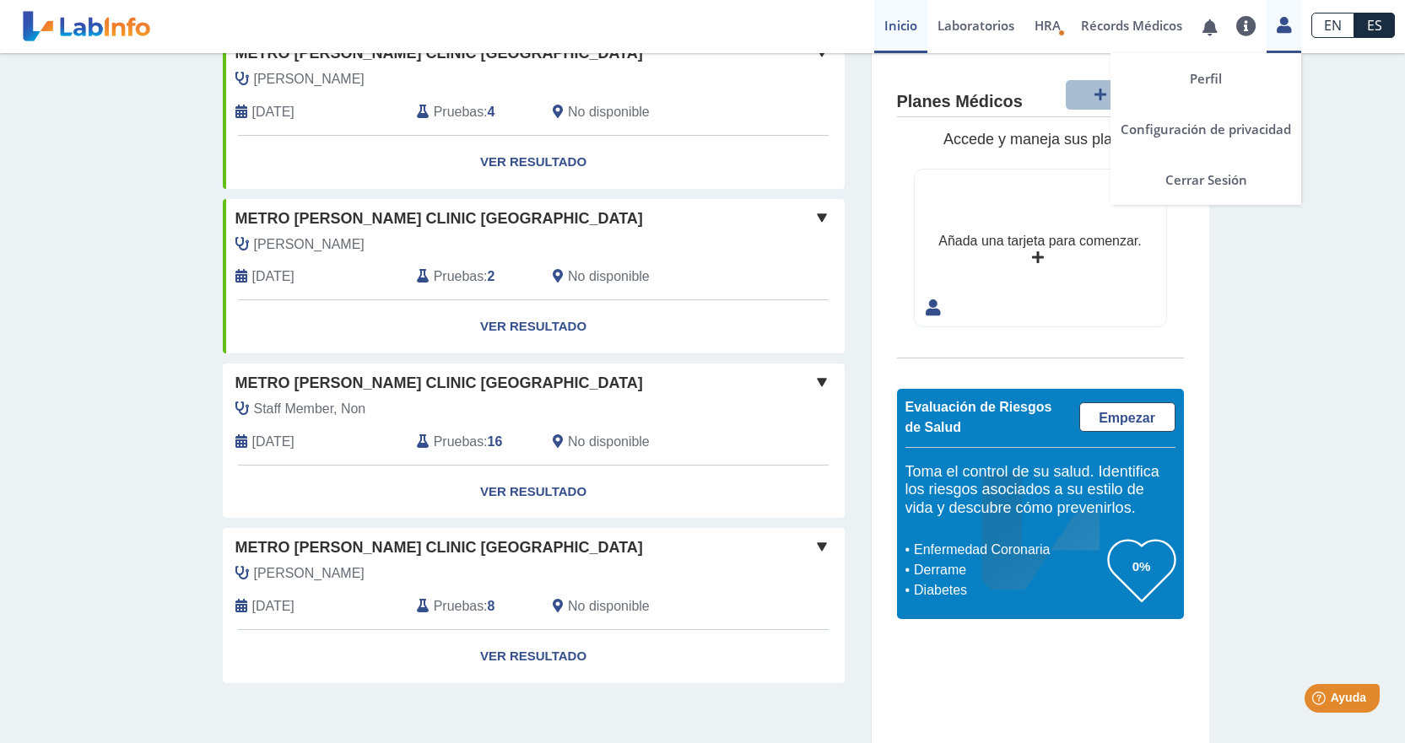
click at [1280, 38] on div "Perfil Configuración de privacidad Cerrar Sesión" at bounding box center [1283, 26] width 35 height 53
click at [1185, 175] on link "Cerrar Sesión" at bounding box center [1205, 179] width 191 height 51
